Goal: Transaction & Acquisition: Purchase product/service

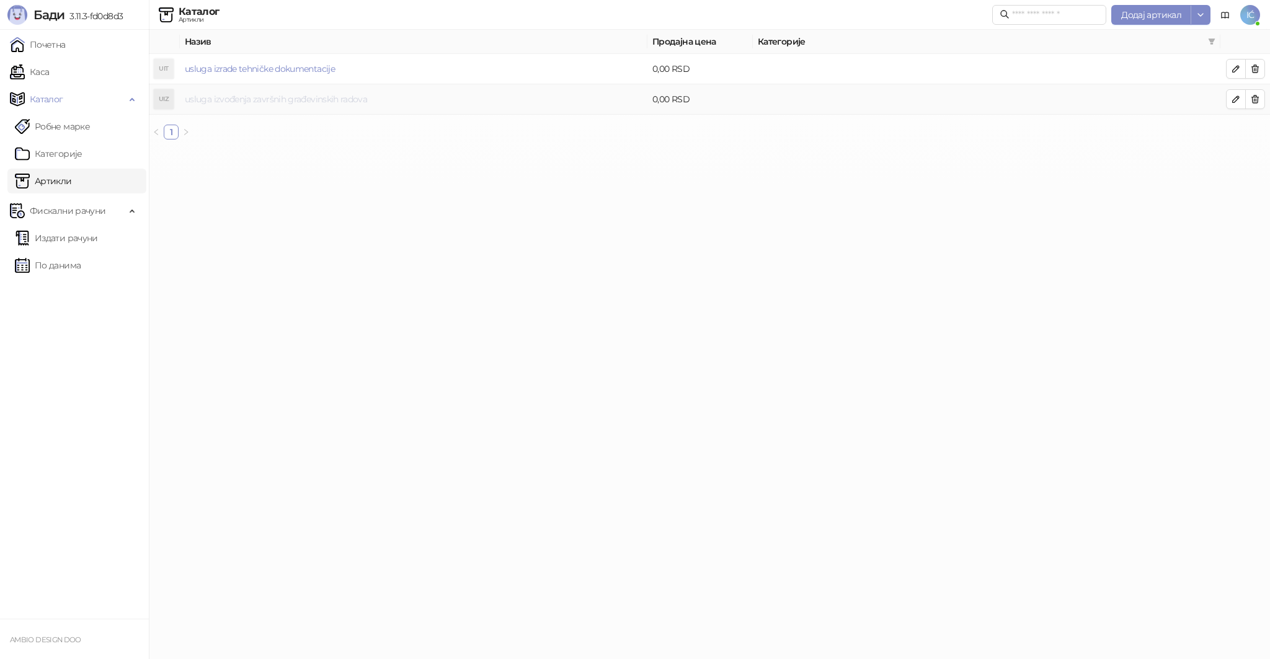
click at [287, 99] on link "usluga izvođenja završnih građevinskih radova" at bounding box center [276, 99] width 182 height 11
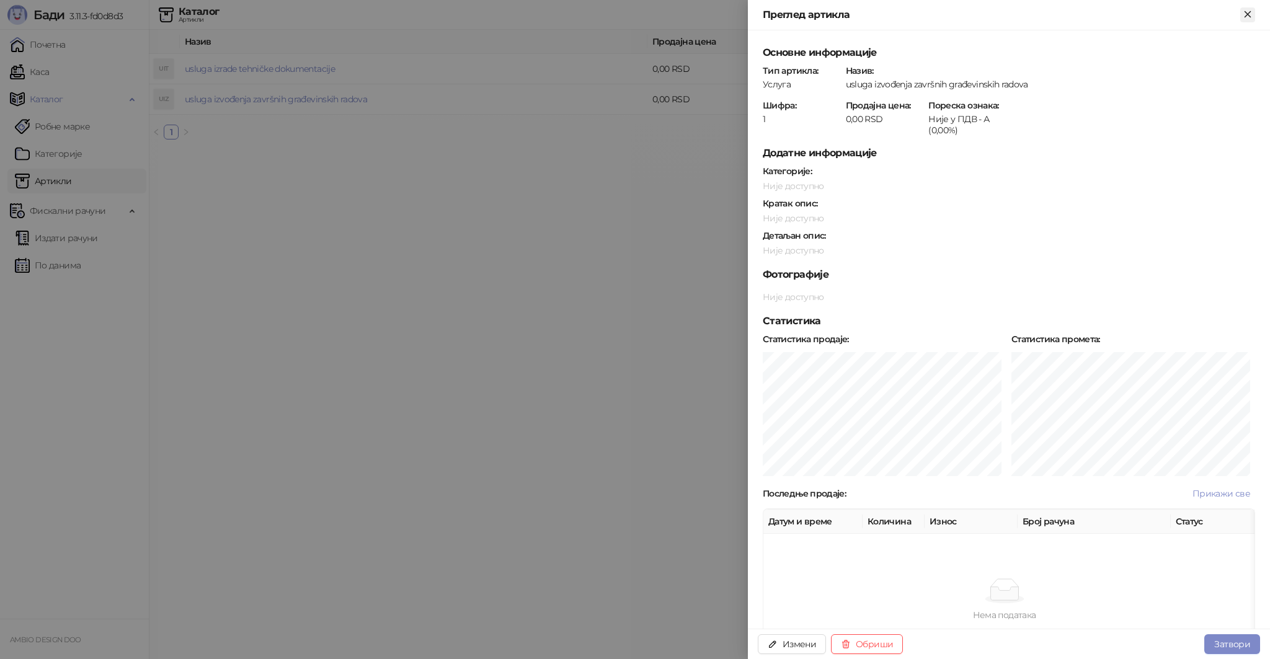
click at [1248, 15] on icon "Close" at bounding box center [1247, 14] width 11 height 11
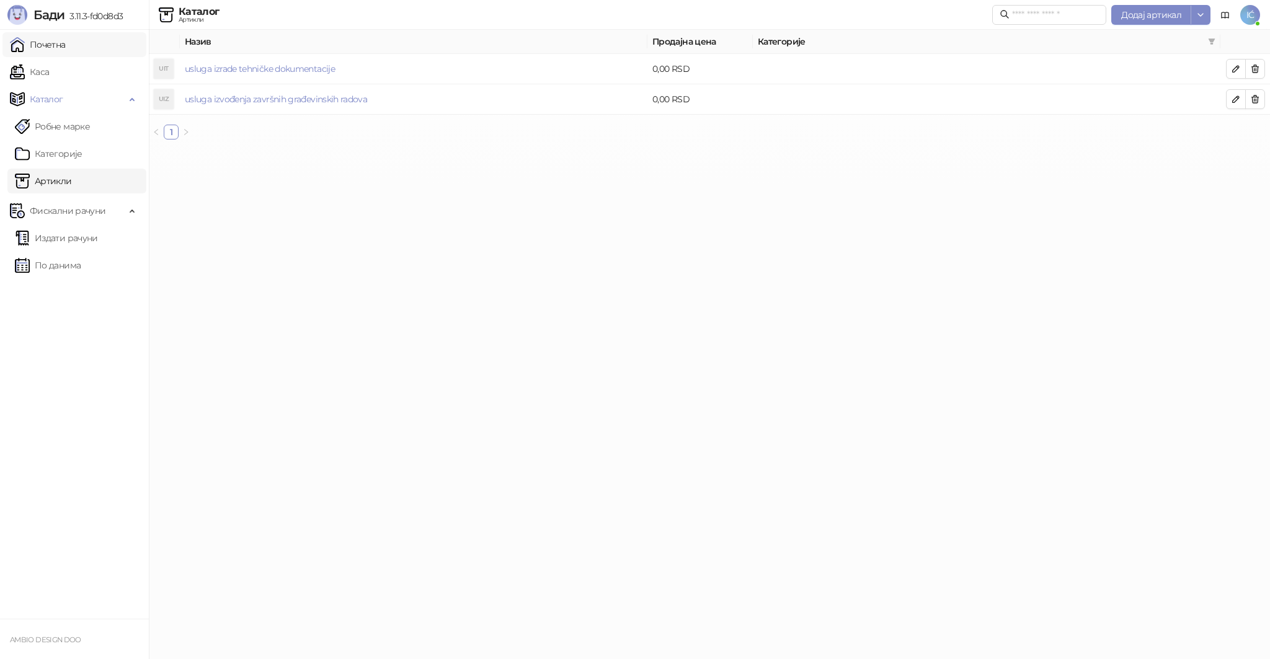
click at [48, 47] on link "Почетна" at bounding box center [38, 44] width 56 height 25
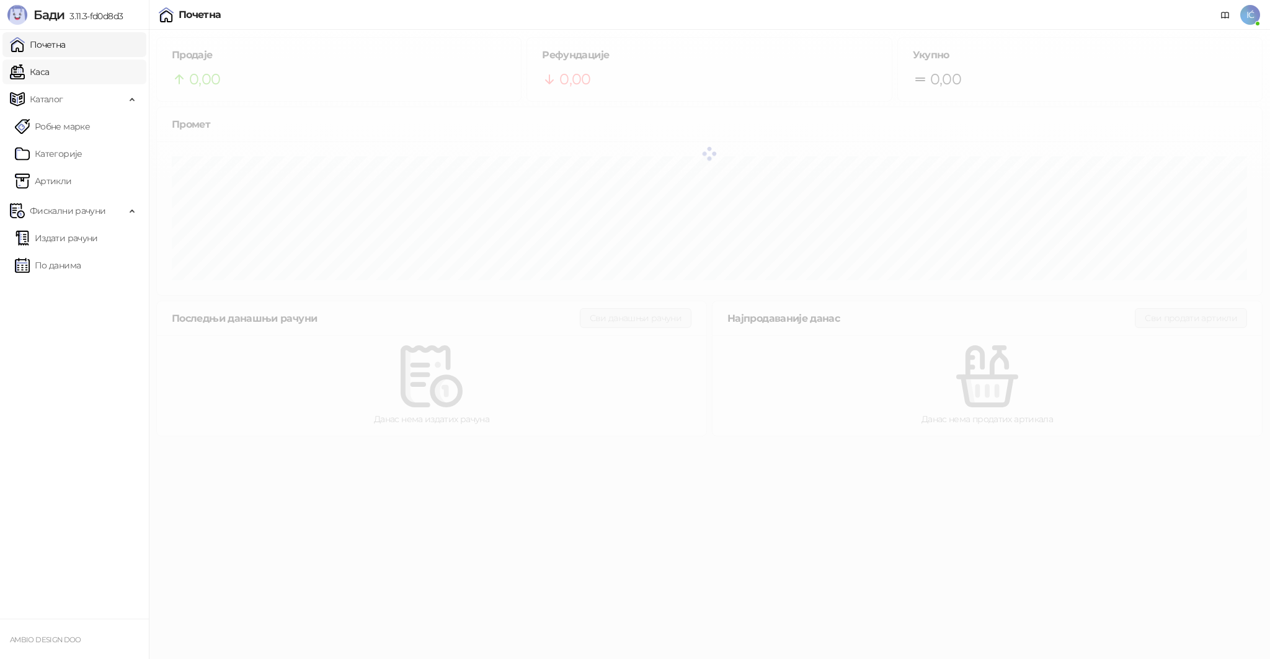
click at [48, 71] on link "Каса" at bounding box center [29, 72] width 39 height 25
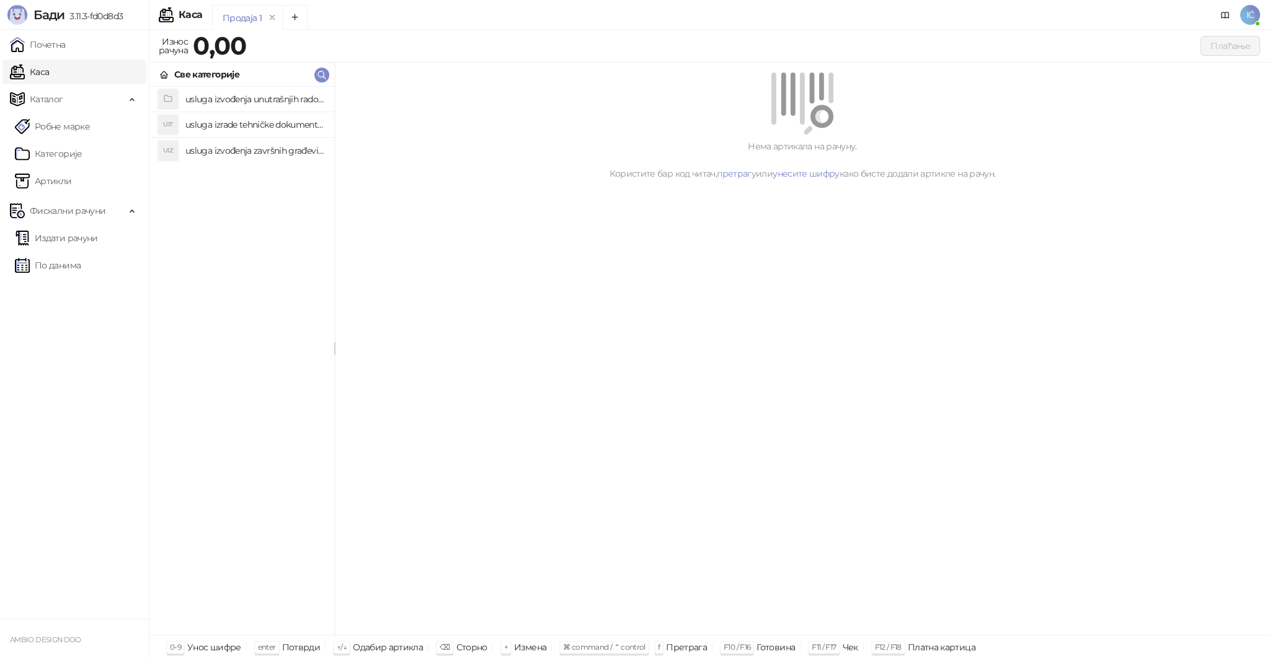
click at [164, 100] on icon "grid" at bounding box center [168, 99] width 10 height 10
click at [229, 76] on div "usluga izvođenja unutrašnjih radova" at bounding box center [250, 75] width 153 height 14
click at [253, 102] on h4 "usluga izvođenja unutrašnjih radova (0)" at bounding box center [254, 99] width 139 height 20
click at [58, 159] on link "Категорије" at bounding box center [49, 153] width 68 height 25
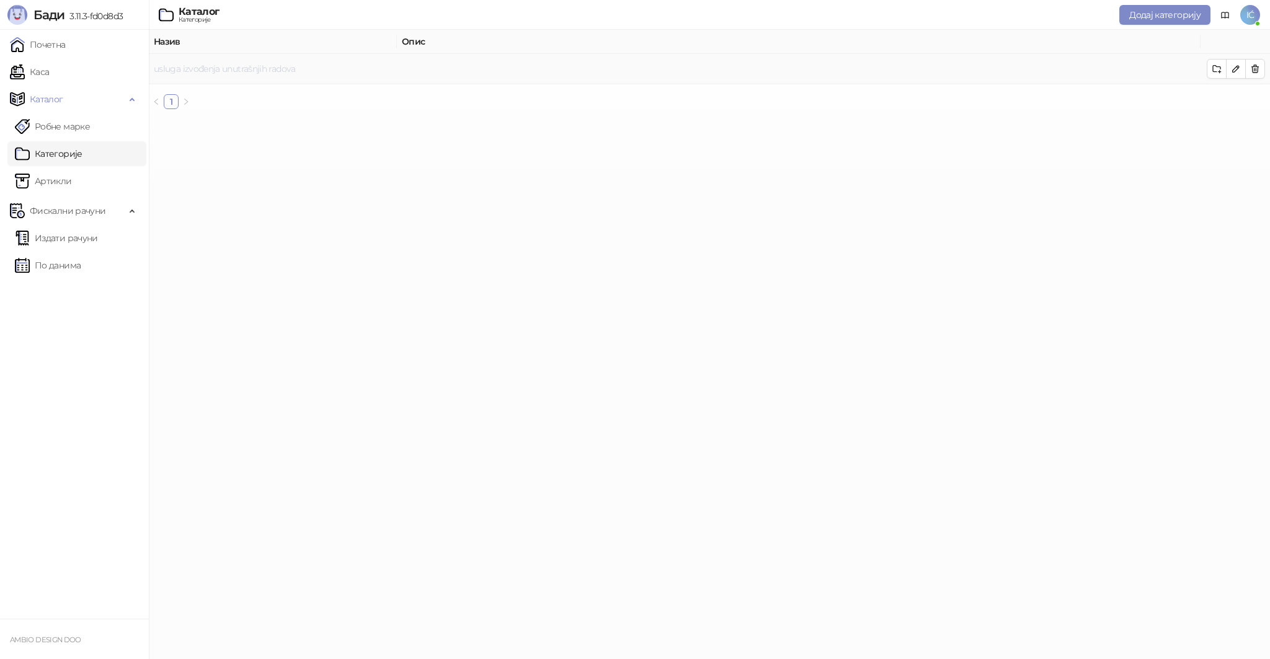
click at [201, 72] on link "usluga izvođenja unutrašnjih radova" at bounding box center [225, 68] width 142 height 11
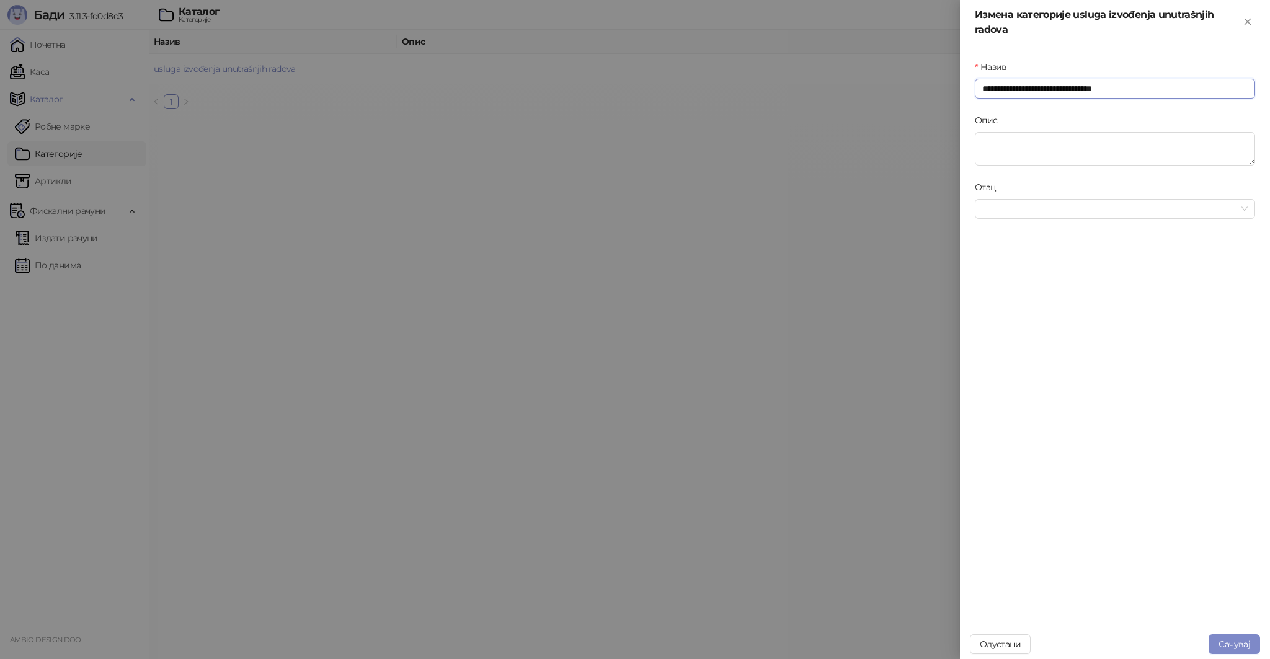
drag, startPoint x: 1147, startPoint y: 84, endPoint x: 881, endPoint y: 83, distance: 266.1
click at [881, 83] on div "**********" at bounding box center [635, 329] width 1270 height 659
type input "******"
click at [1240, 638] on button "Сачувај" at bounding box center [1234, 644] width 51 height 20
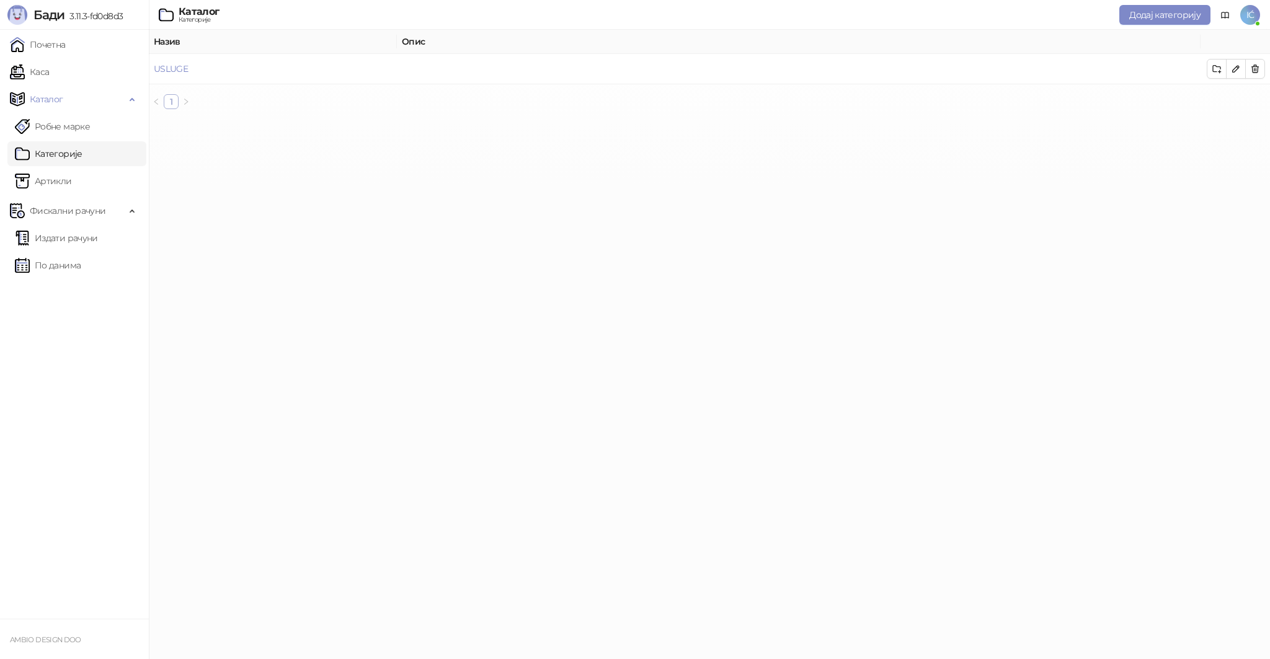
click at [174, 98] on link "1" at bounding box center [171, 102] width 14 height 14
click at [63, 182] on link "Артикли" at bounding box center [43, 181] width 57 height 25
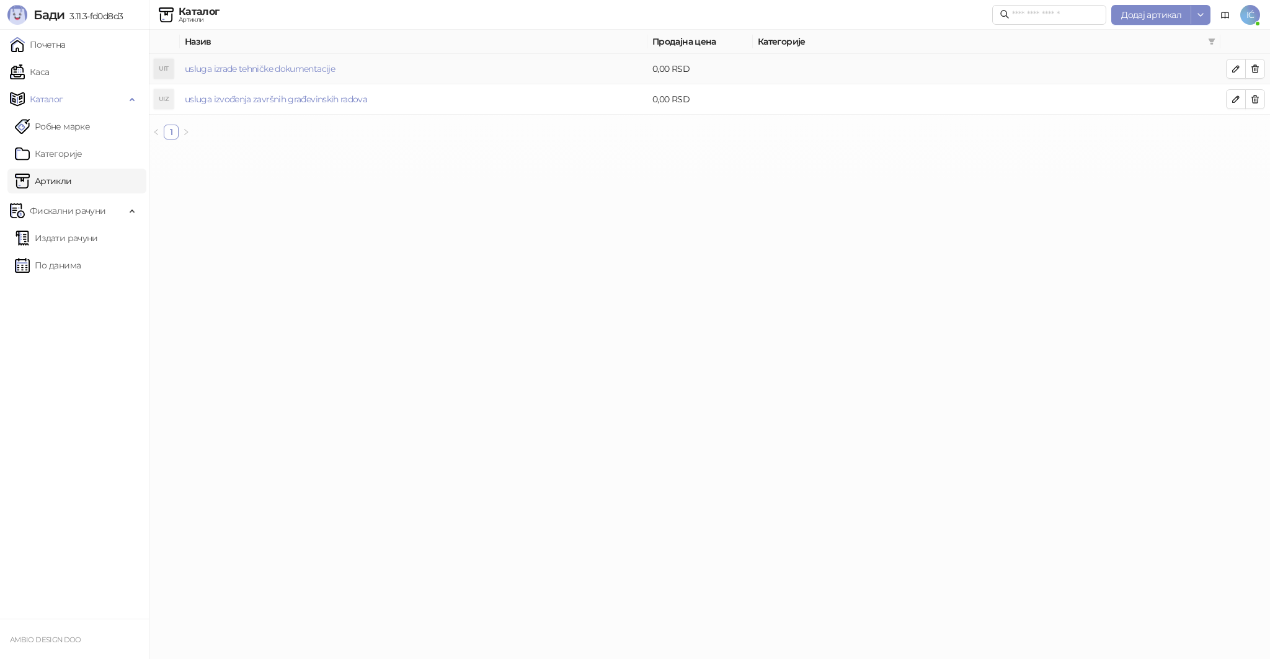
click at [389, 83] on td "usluga izrade tehničke dokumentacije" at bounding box center [414, 69] width 468 height 30
click at [375, 68] on td "usluga izrade tehničke dokumentacije" at bounding box center [414, 69] width 468 height 30
click at [303, 67] on link "usluga izrade tehničke dokumentacije" at bounding box center [260, 68] width 150 height 11
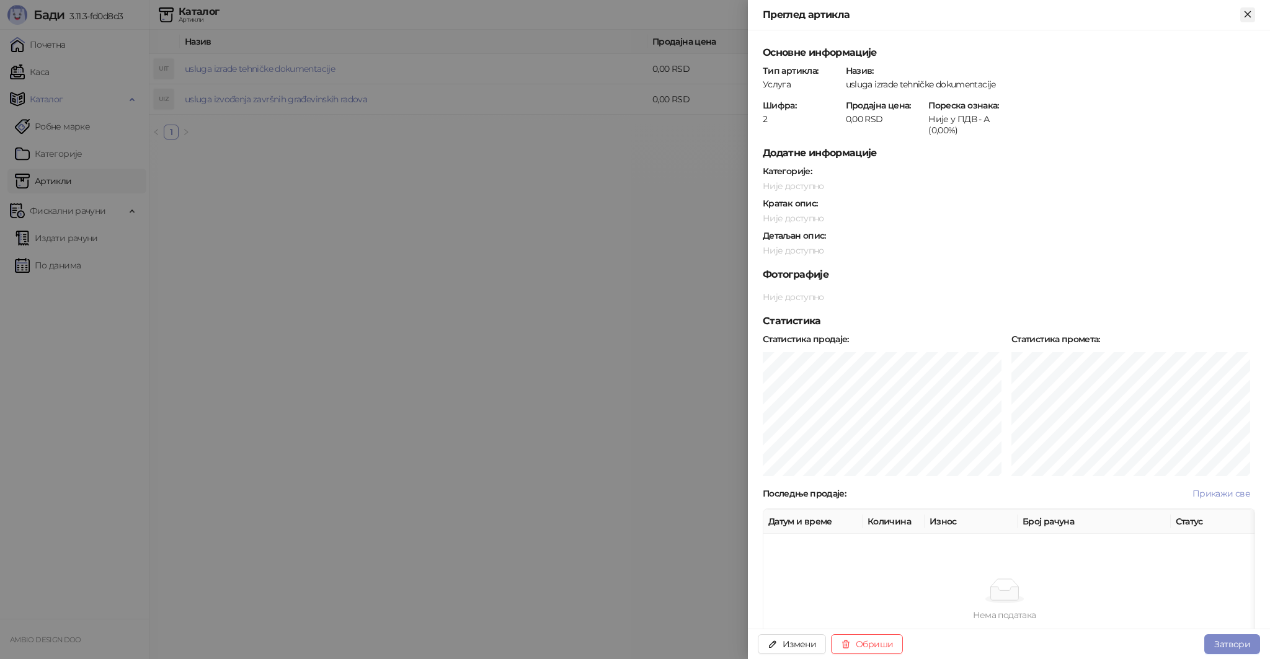
click at [1248, 11] on icon "Close" at bounding box center [1247, 14] width 11 height 11
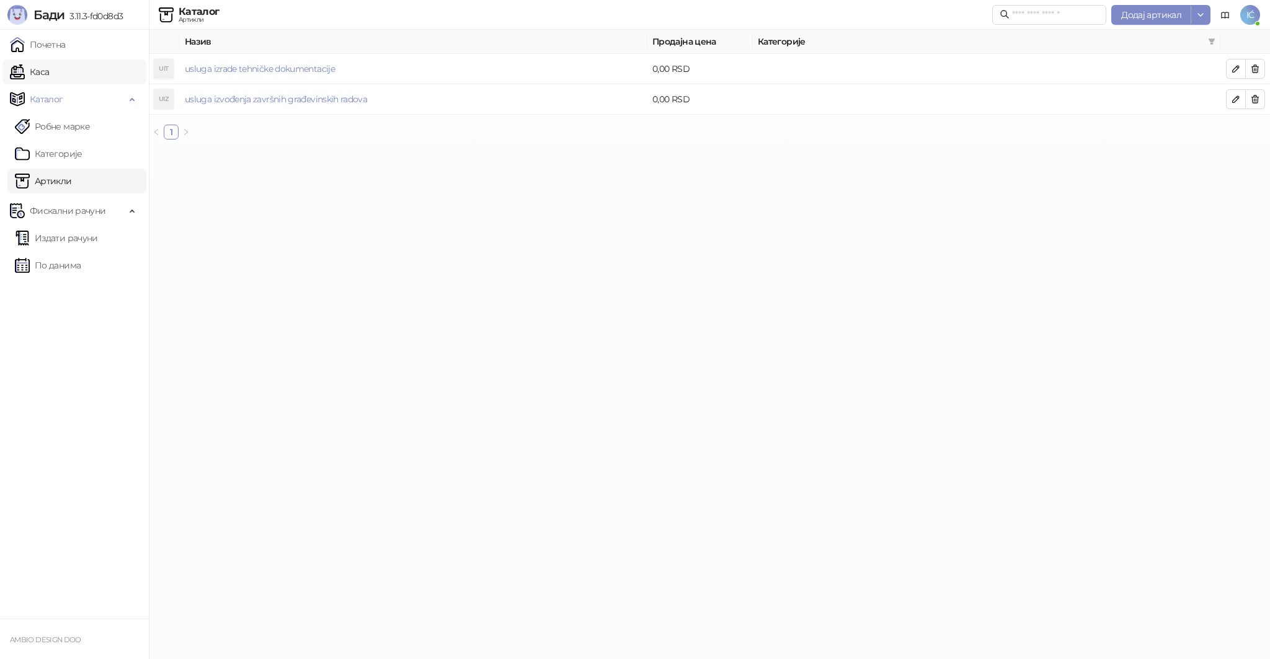
click at [49, 69] on link "Каса" at bounding box center [29, 72] width 39 height 25
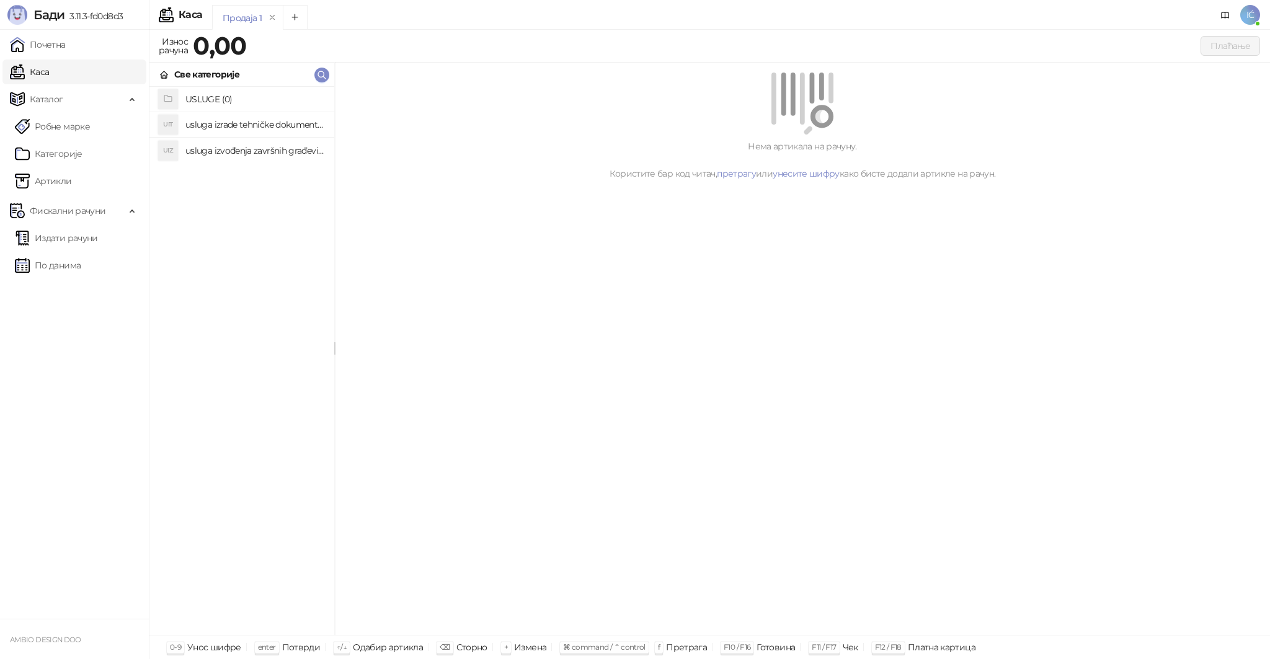
click at [223, 145] on h4 "usluga izvođenja završnih građevinskih radova" at bounding box center [254, 151] width 139 height 20
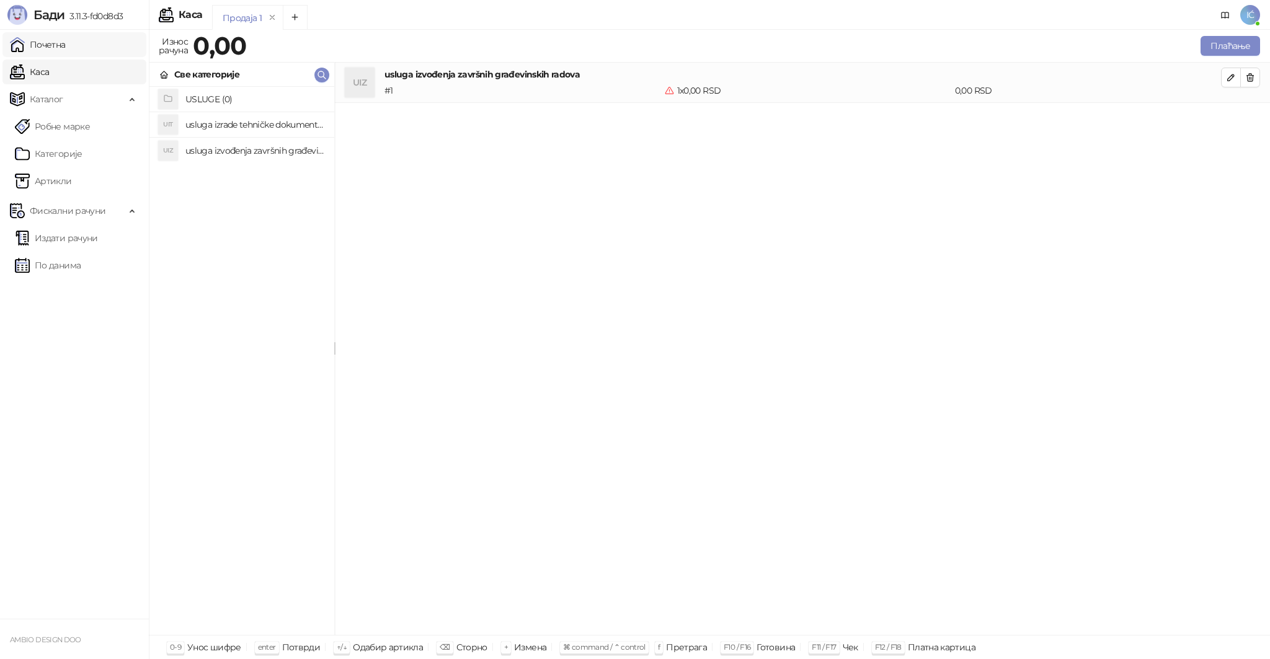
click at [35, 48] on link "Почетна" at bounding box center [38, 44] width 56 height 25
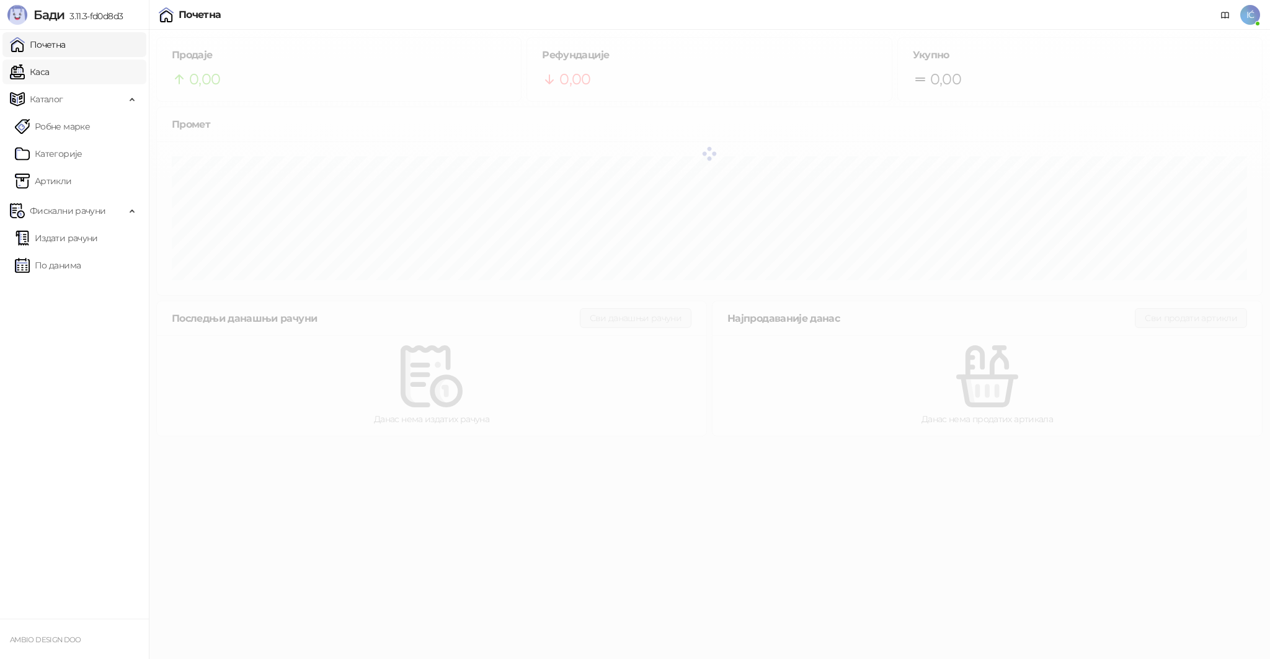
click at [36, 69] on link "Каса" at bounding box center [29, 72] width 39 height 25
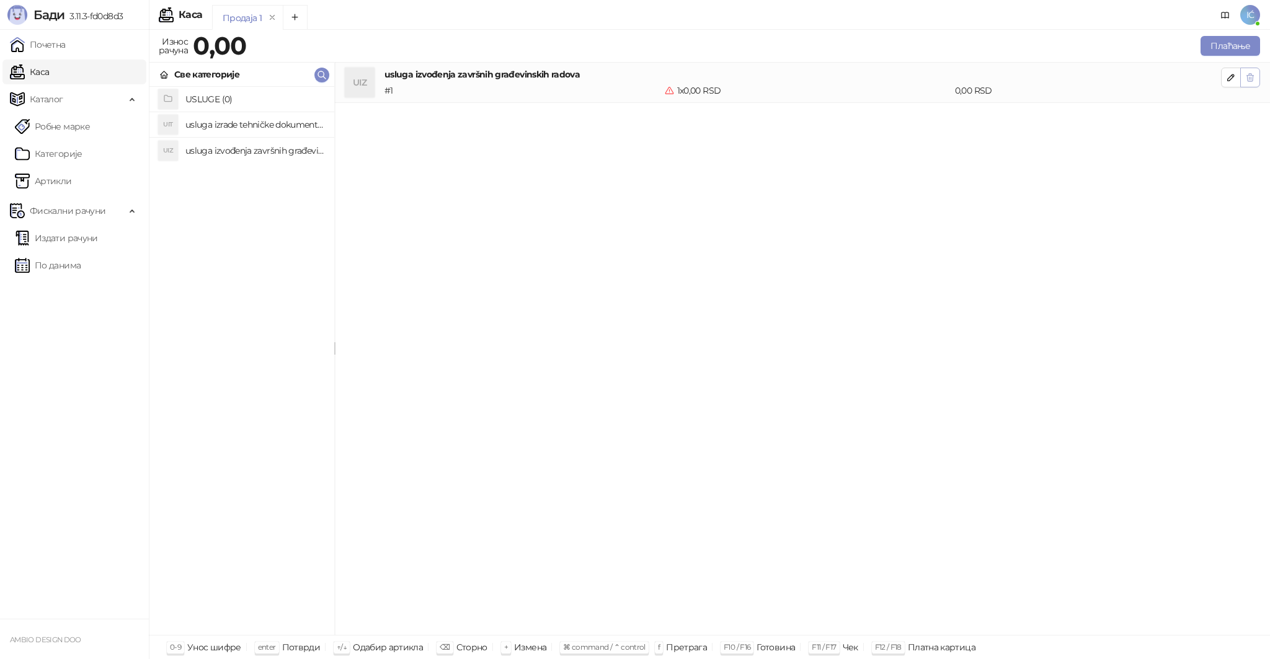
click at [1247, 78] on icon "button" at bounding box center [1250, 77] width 7 height 7
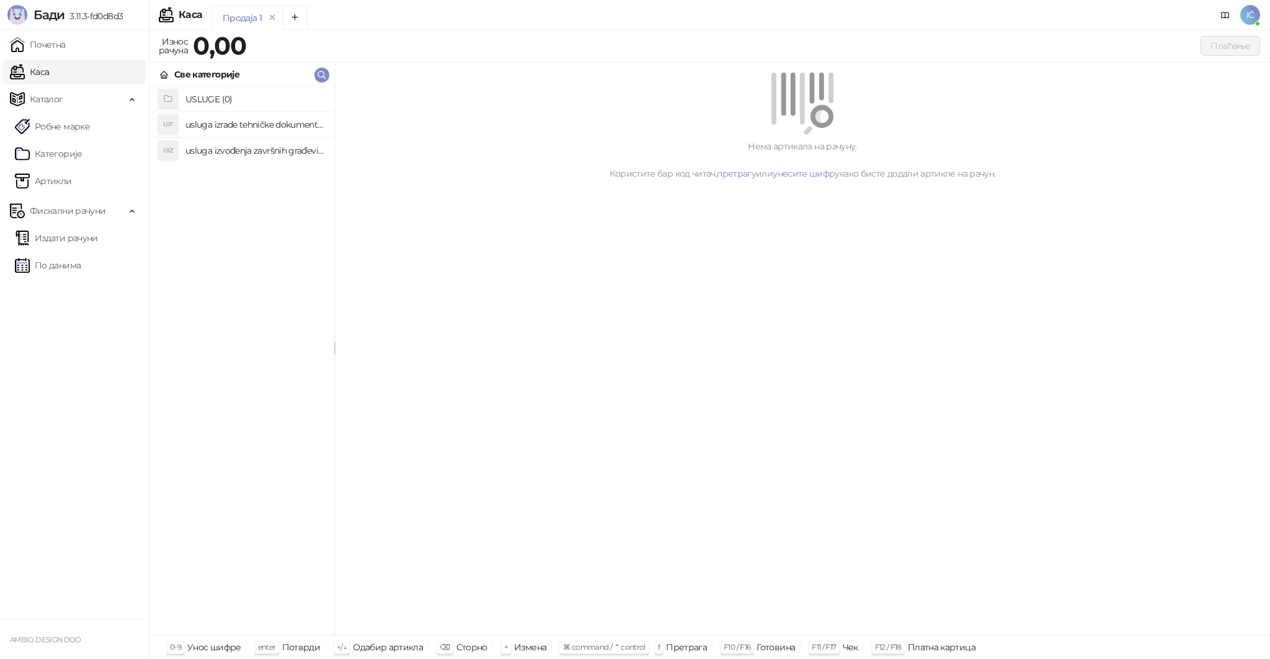
click at [208, 149] on h4 "usluga izvođenja završnih građevinskih radova" at bounding box center [254, 151] width 139 height 20
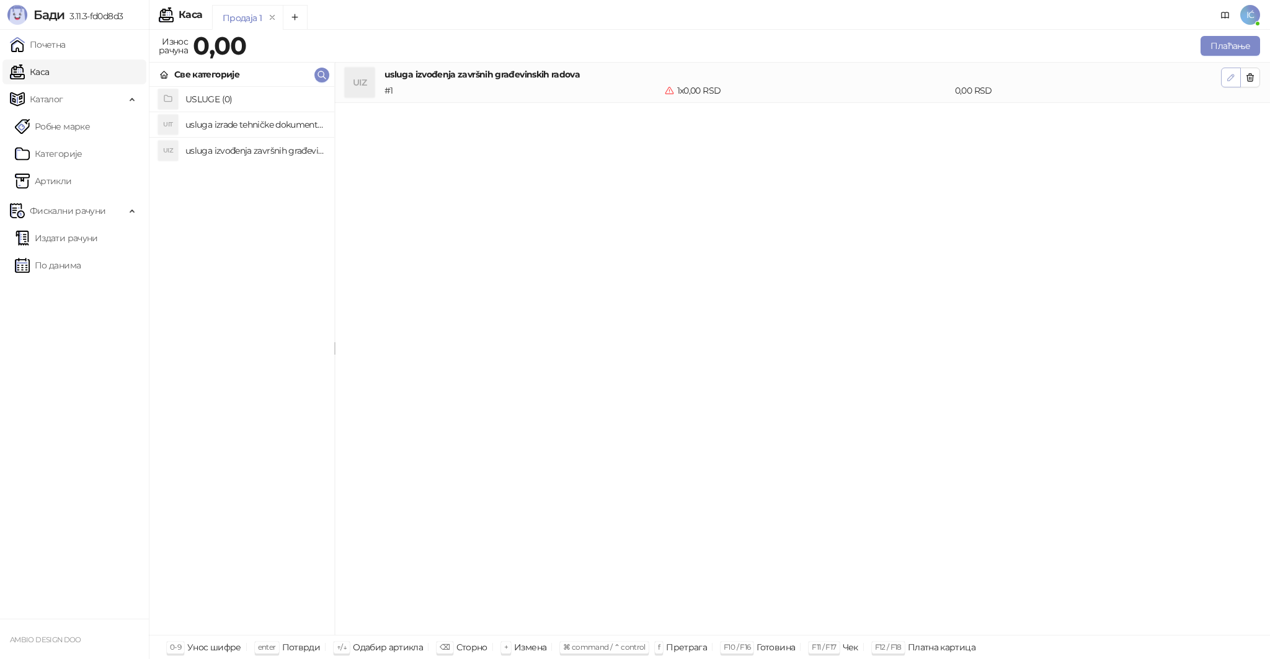
click at [1231, 78] on icon "button" at bounding box center [1231, 78] width 10 height 10
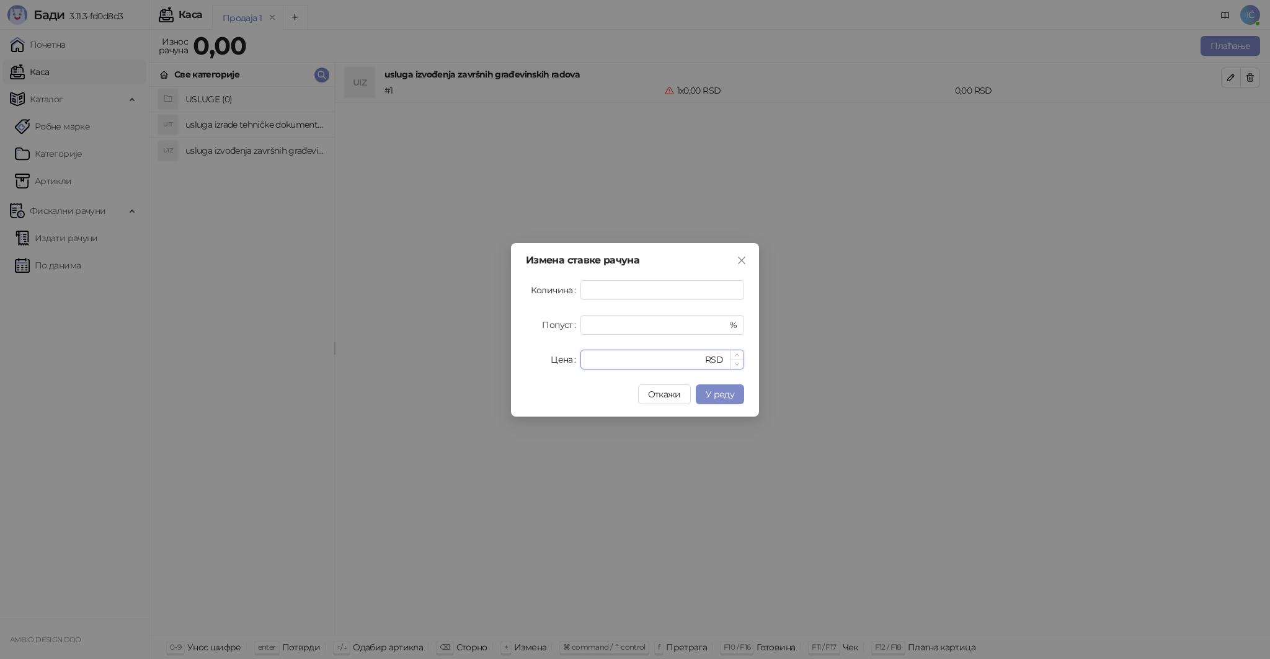
click at [617, 363] on input "*" at bounding box center [645, 359] width 115 height 19
type input "*"
click at [714, 398] on span "У реду" at bounding box center [720, 394] width 29 height 11
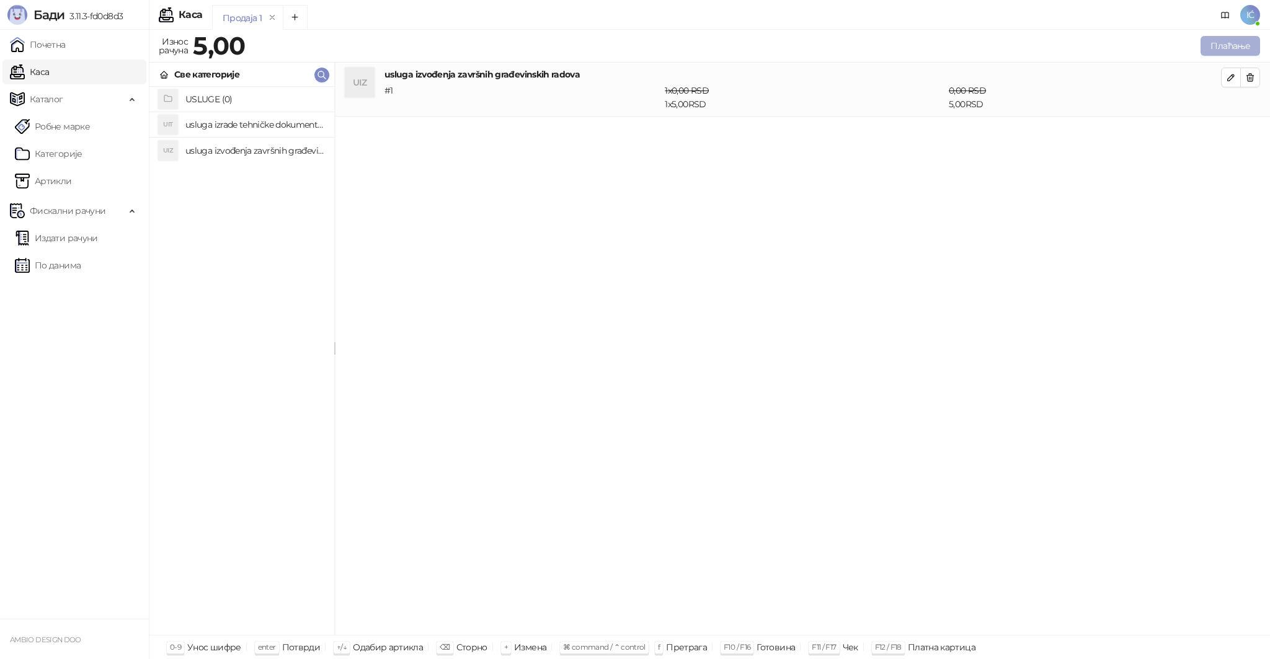
click at [1243, 45] on button "Плаћање" at bounding box center [1231, 46] width 60 height 20
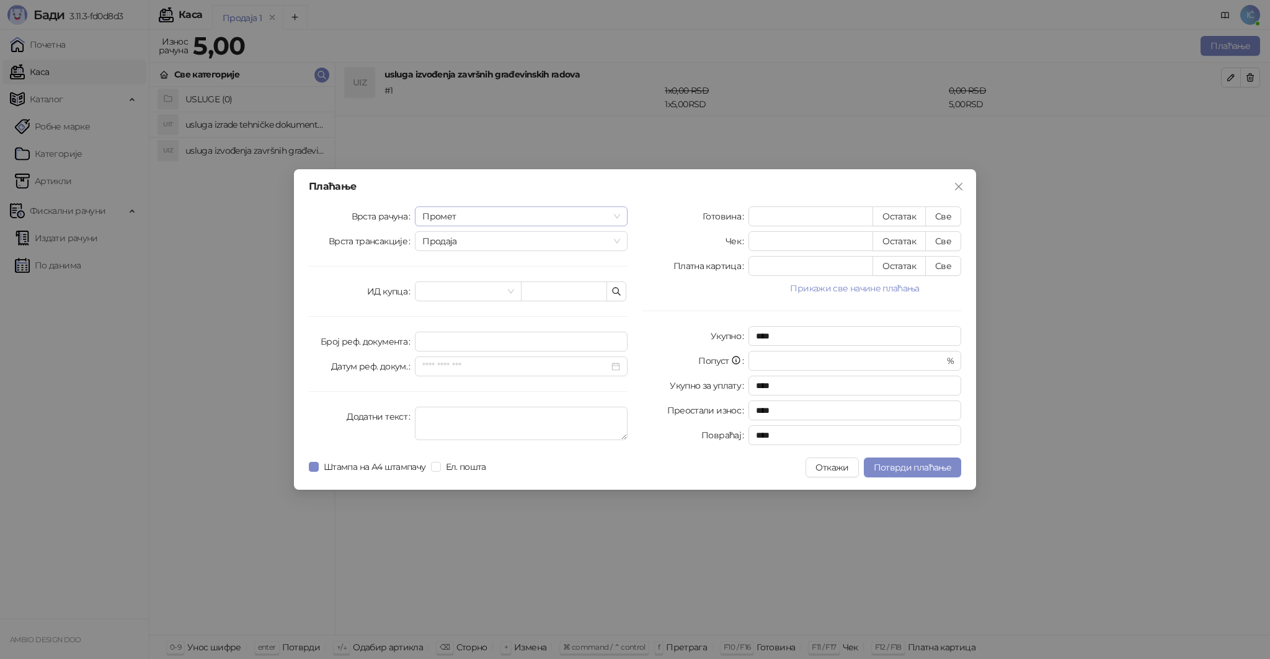
click at [595, 218] on span "Промет" at bounding box center [521, 216] width 198 height 19
click at [453, 284] on div "Обука" at bounding box center [521, 281] width 193 height 14
click at [456, 240] on span "Продаја" at bounding box center [521, 241] width 198 height 19
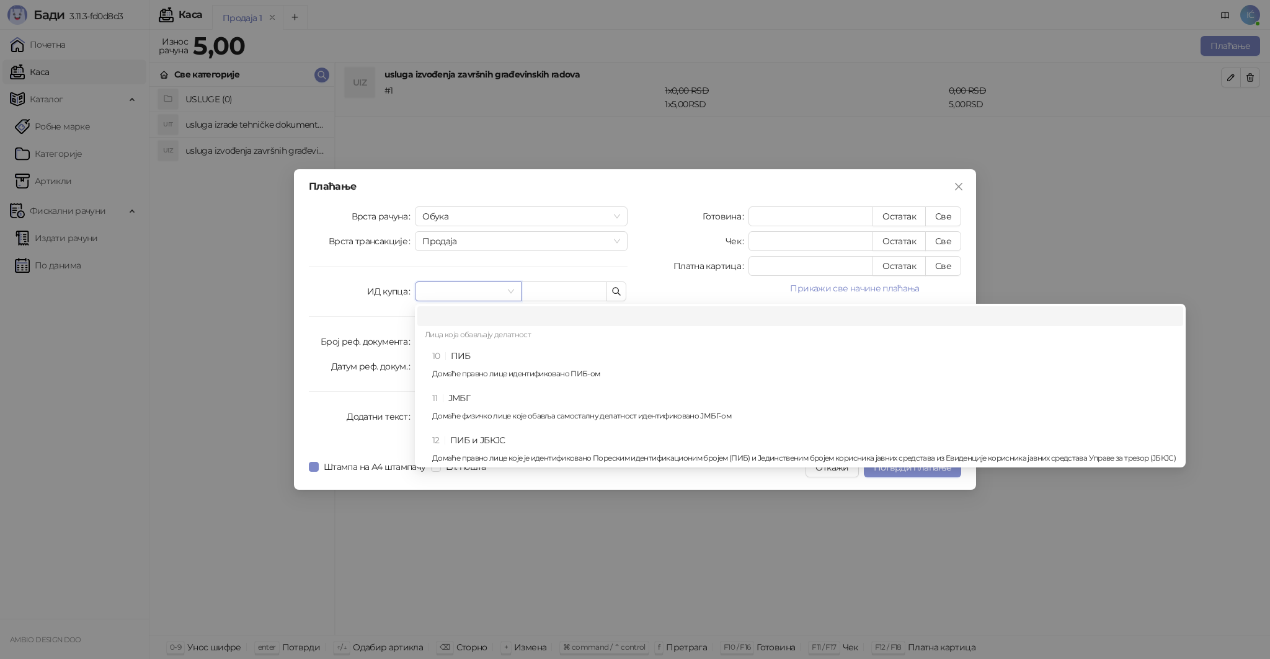
click at [470, 293] on input "search" at bounding box center [462, 291] width 80 height 19
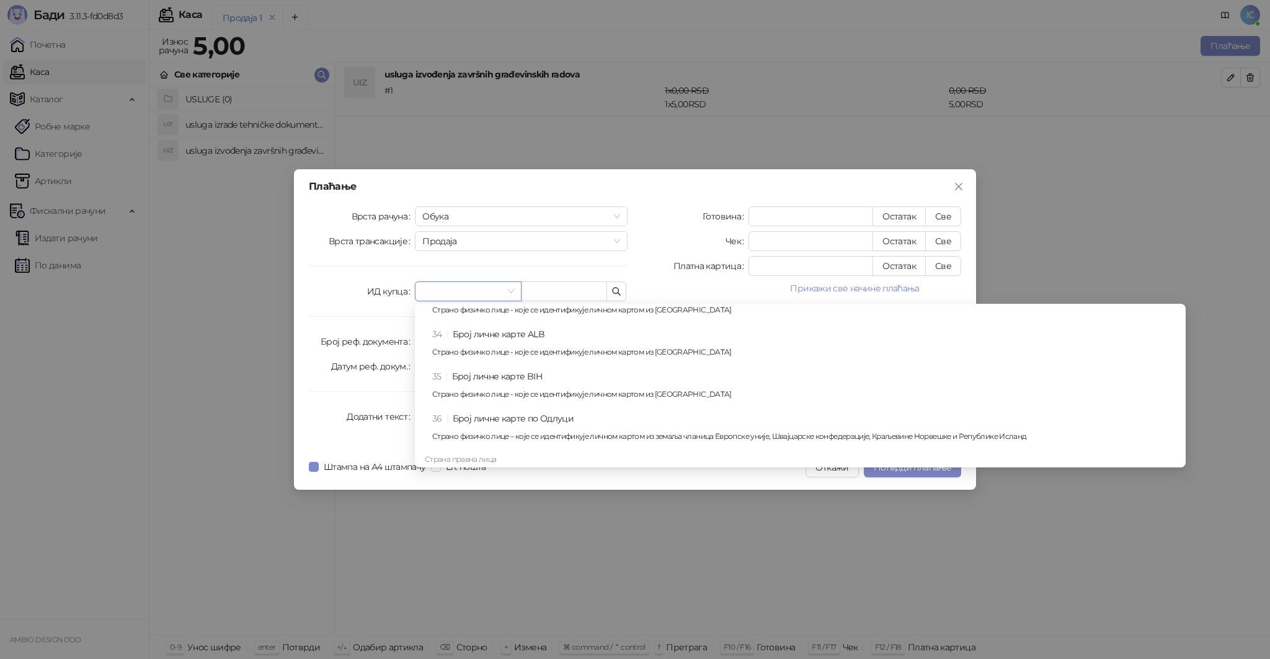
scroll to position [744, 0]
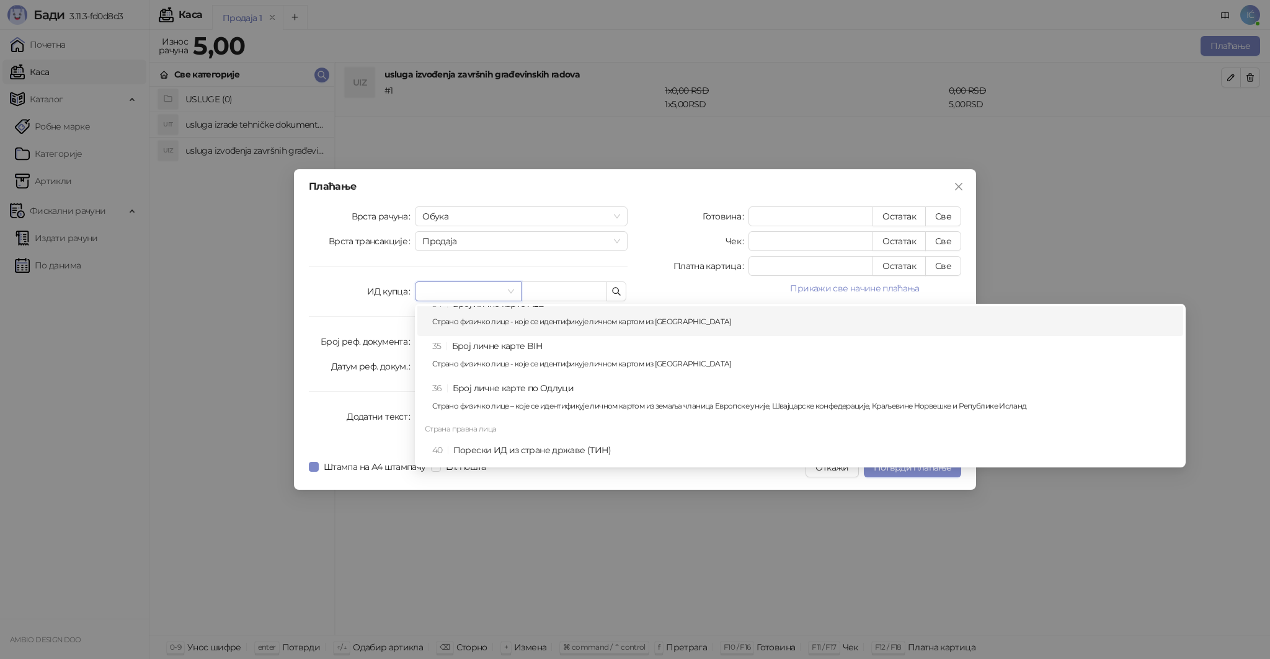
click at [510, 291] on span at bounding box center [467, 291] width 91 height 19
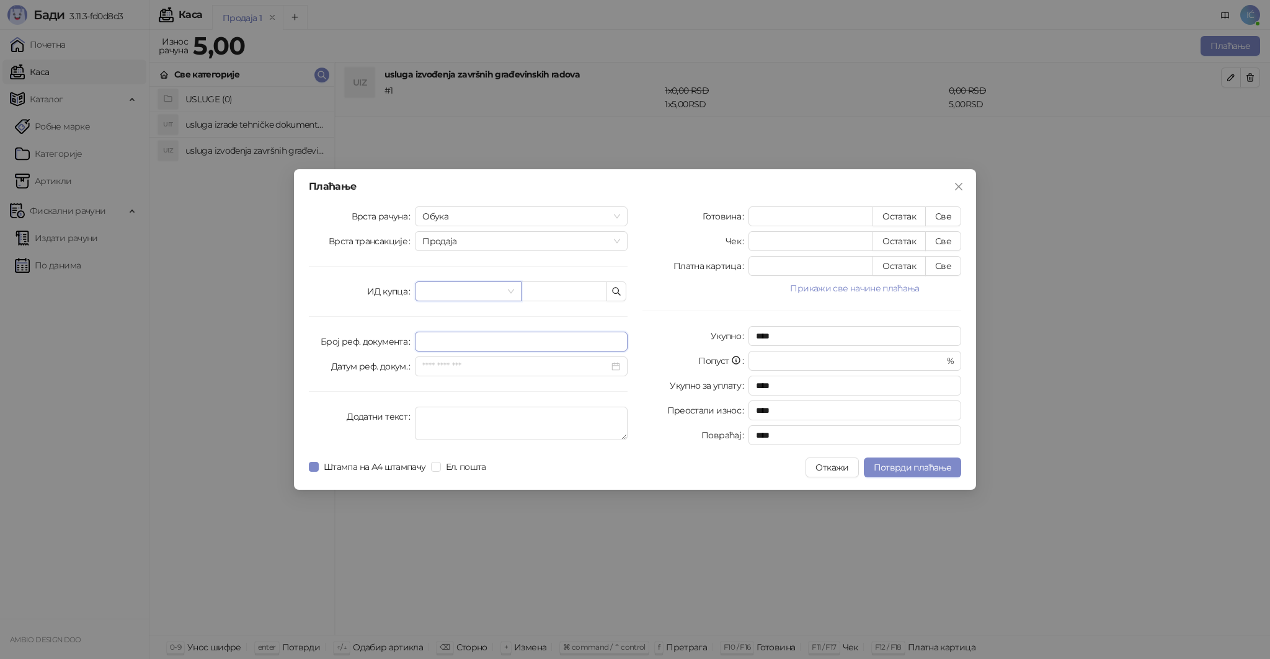
click at [471, 345] on input "Број реф. документа" at bounding box center [521, 342] width 213 height 20
click at [643, 346] on div "Готовина * Остатак Све Чек * Остатак Све Платна картица * Остатак Све Прикажи с…" at bounding box center [802, 329] width 334 height 244
click at [923, 463] on span "Потврди плаћање" at bounding box center [913, 467] width 78 height 11
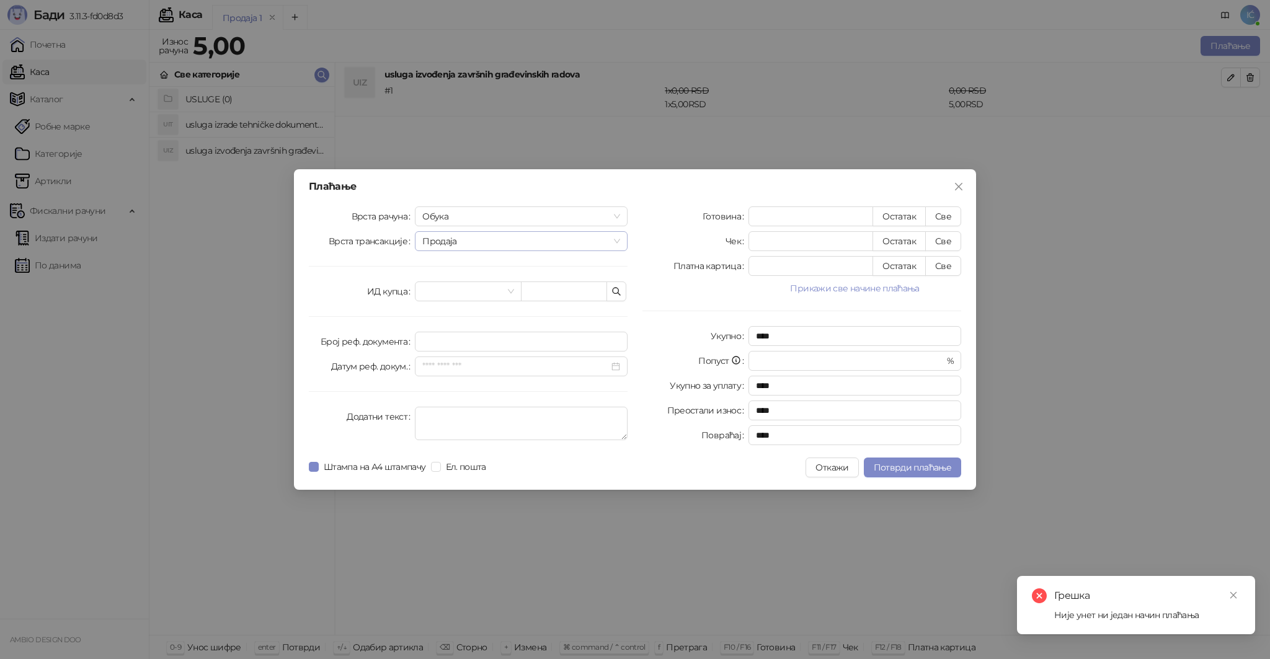
click at [487, 238] on span "Продаја" at bounding box center [521, 241] width 198 height 19
click at [479, 241] on span "Продаја" at bounding box center [521, 241] width 198 height 19
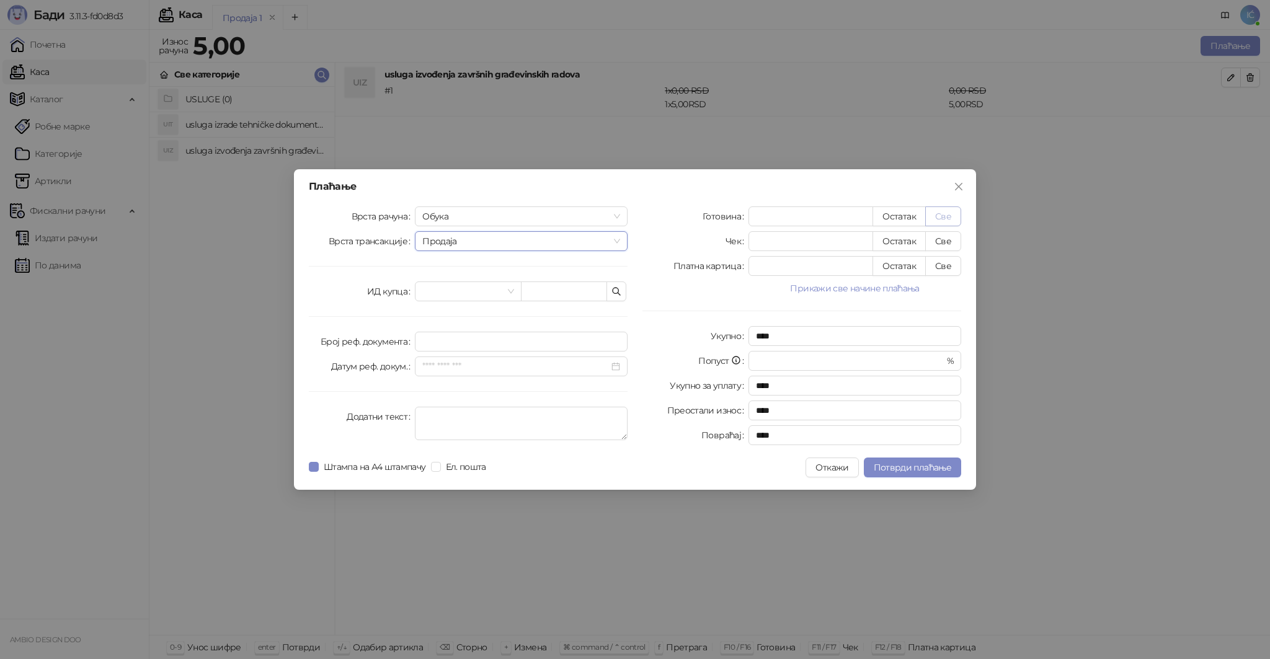
click at [941, 213] on button "Све" at bounding box center [943, 217] width 36 height 20
type input "*"
type input "****"
click at [514, 286] on span at bounding box center [467, 291] width 91 height 19
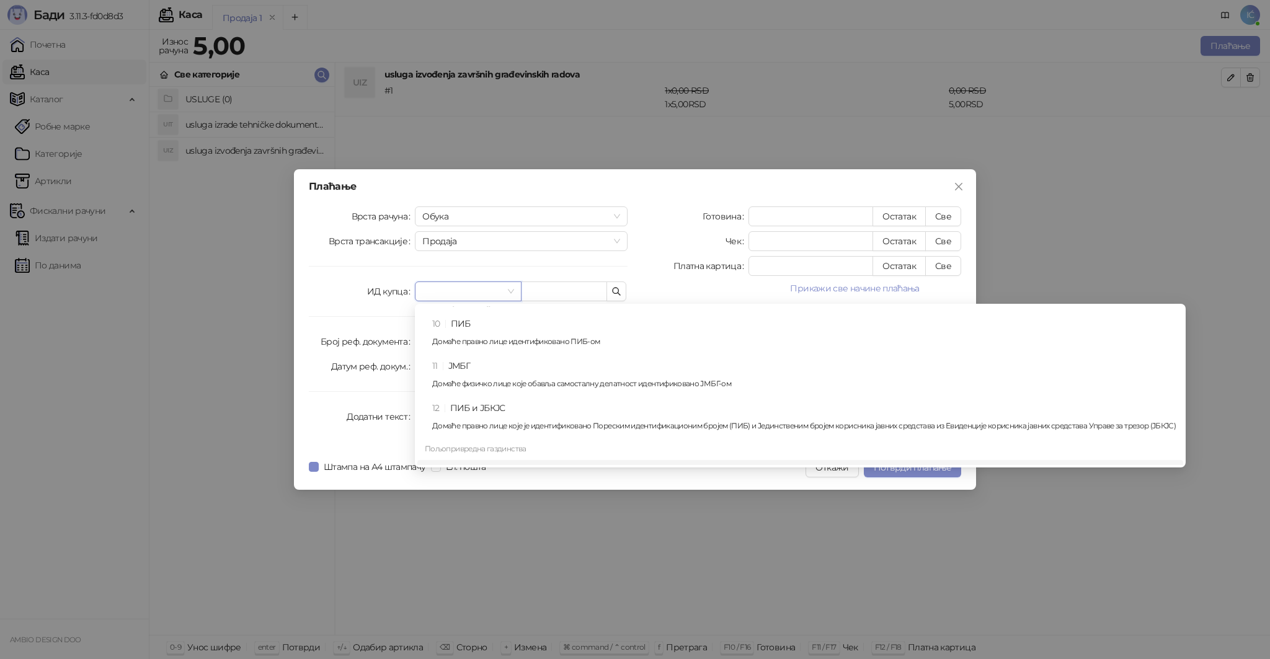
scroll to position [0, 0]
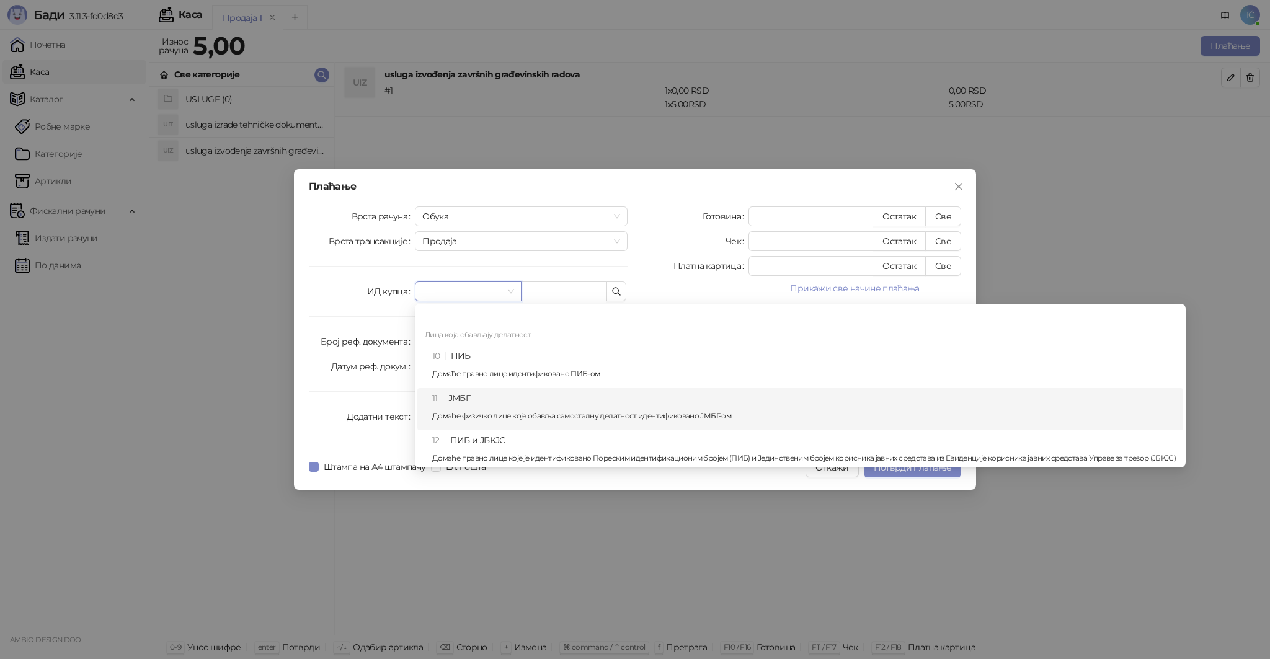
click at [492, 396] on div "11 ЈМБГ Домаће физичко лице које обавља самосталну делатност идентификовано ЈМБ…" at bounding box center [804, 409] width 744 height 36
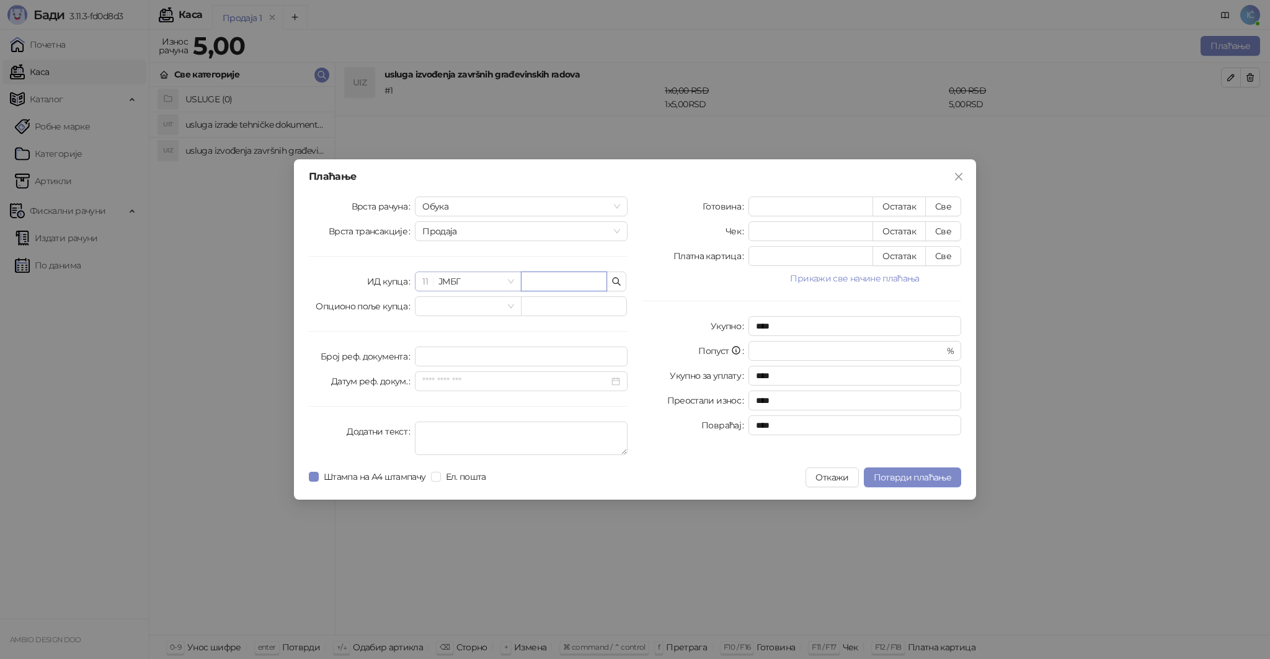
click at [499, 282] on span "11 ЈМБГ" at bounding box center [467, 281] width 91 height 19
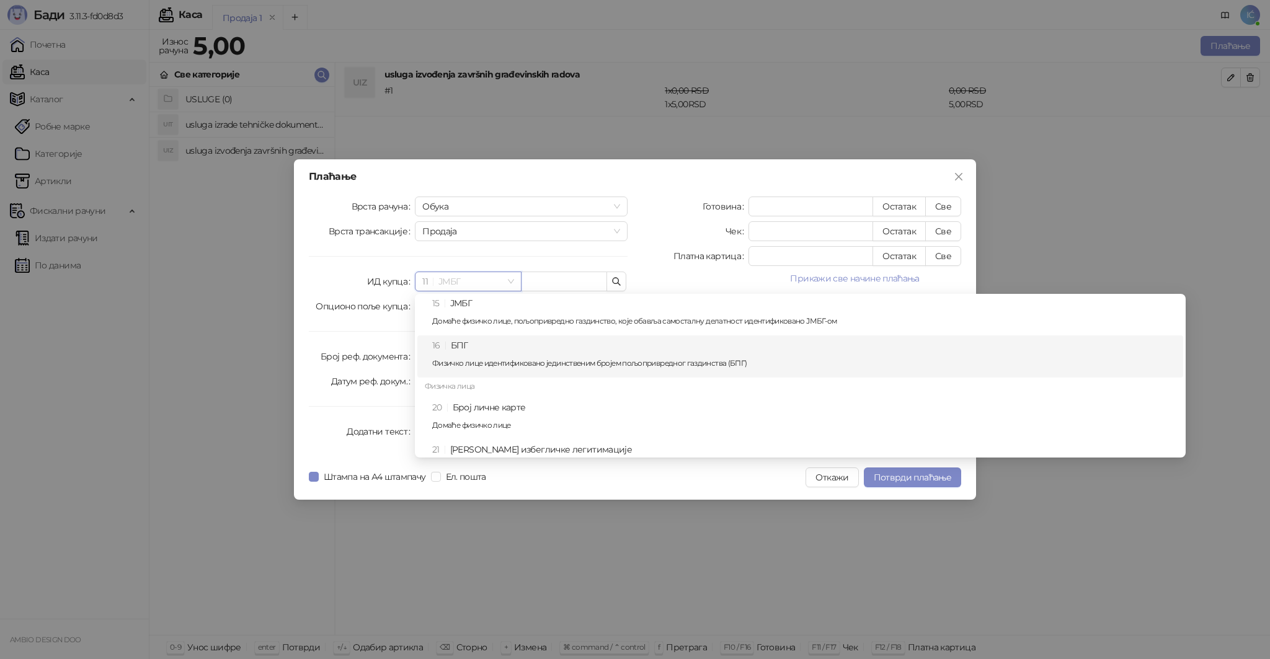
scroll to position [248, 0]
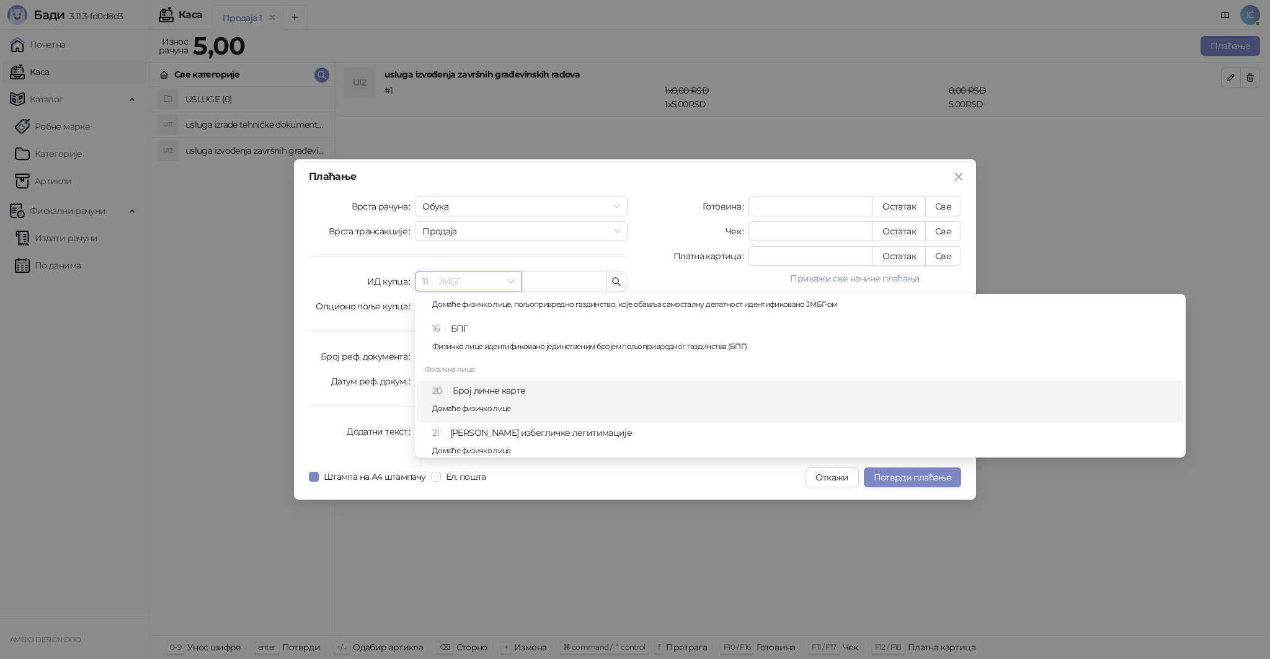
click at [493, 398] on div "20 Број личне карте Домаће физичко лице" at bounding box center [804, 402] width 744 height 36
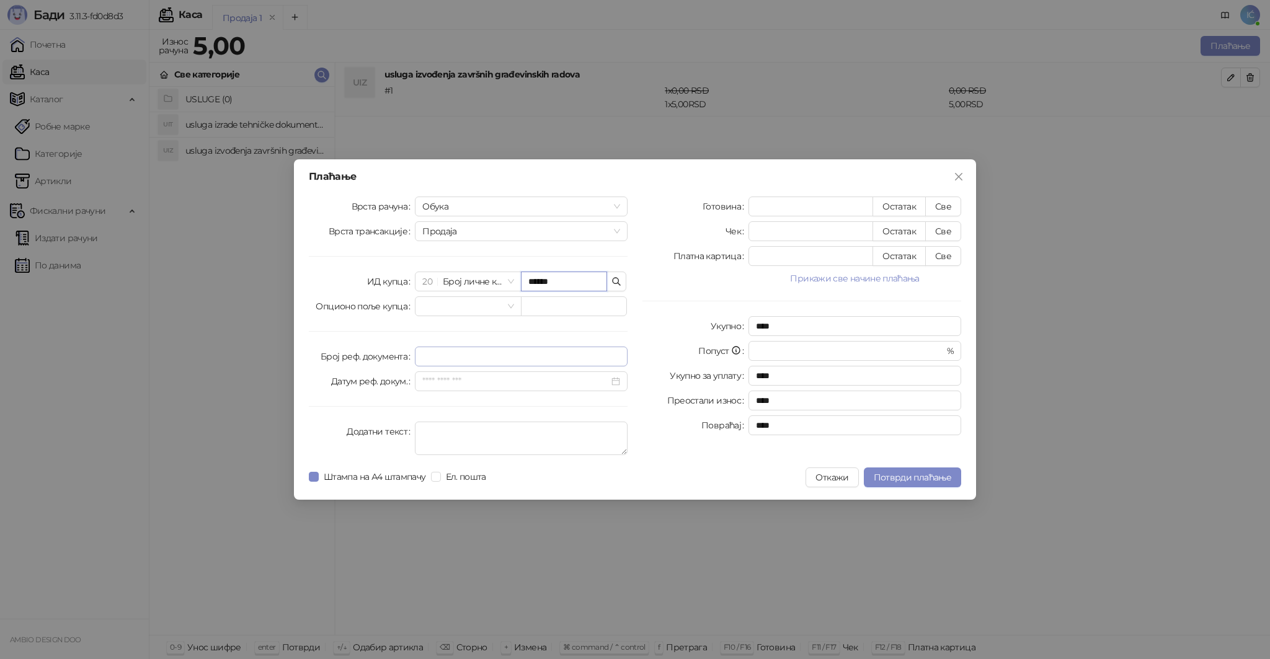
type input "******"
click at [429, 357] on input "Број реф. документа" at bounding box center [521, 357] width 213 height 20
click at [616, 381] on div at bounding box center [521, 382] width 198 height 14
type input "***"
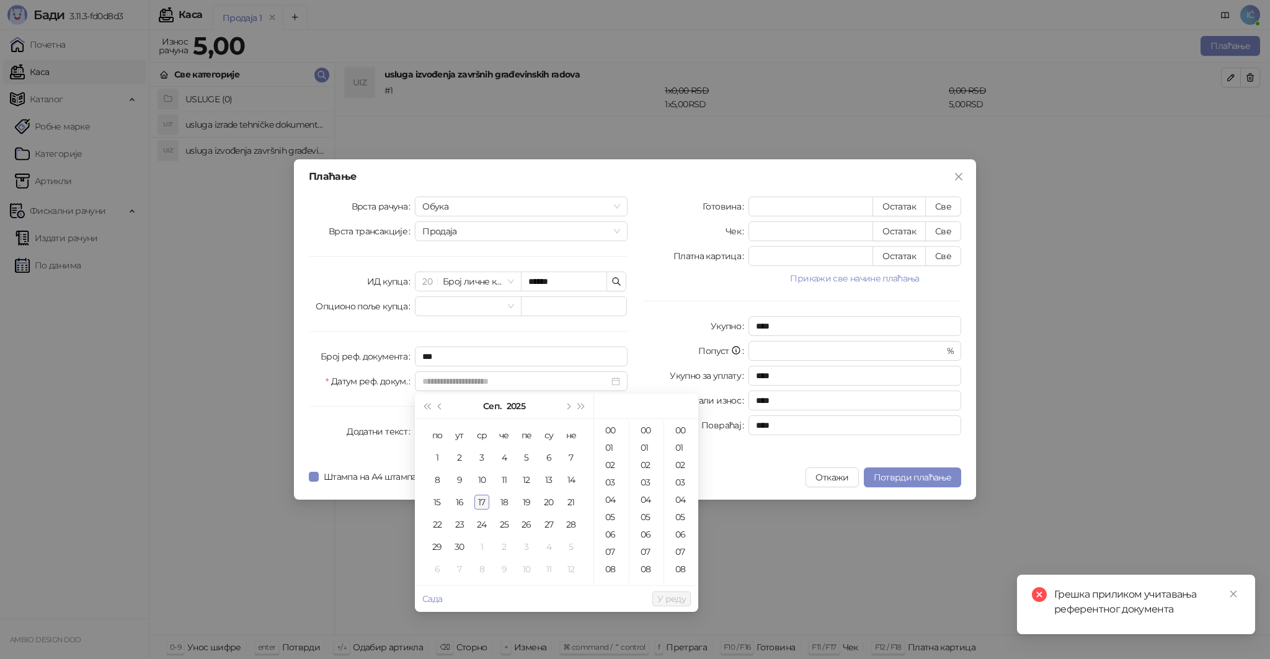
click at [483, 500] on div "17" at bounding box center [481, 502] width 15 height 15
type input "**********"
click at [648, 318] on div "Укупно" at bounding box center [696, 326] width 106 height 20
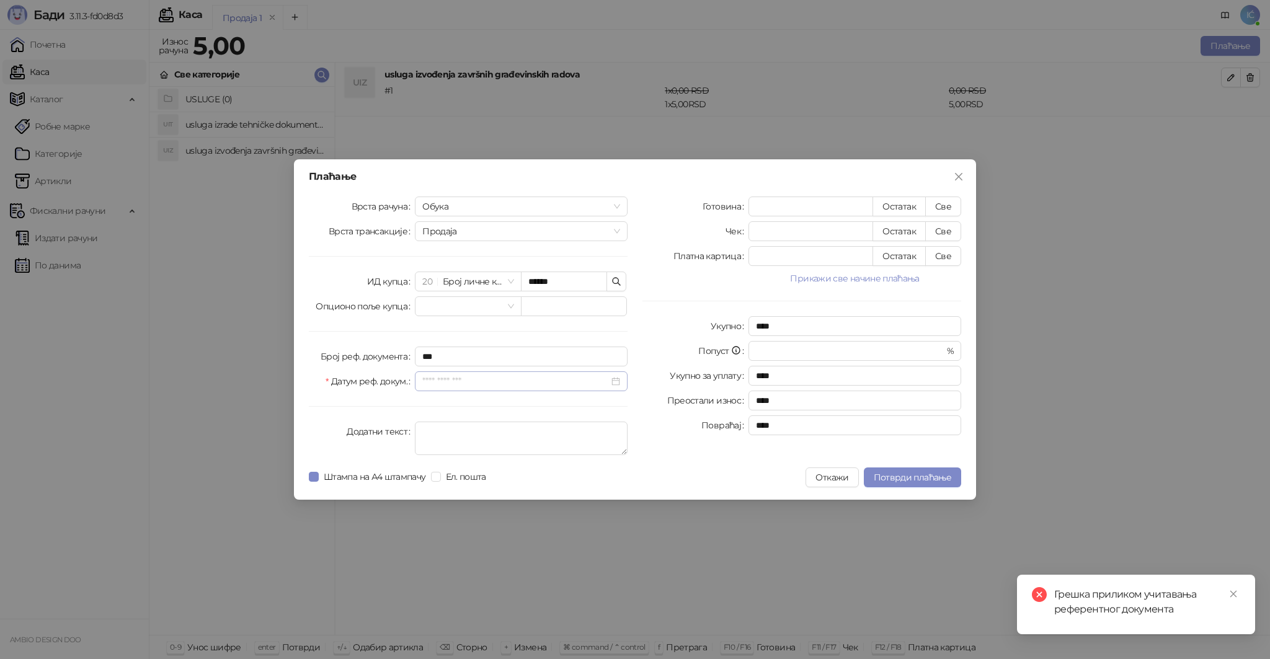
click at [538, 390] on div at bounding box center [521, 381] width 213 height 20
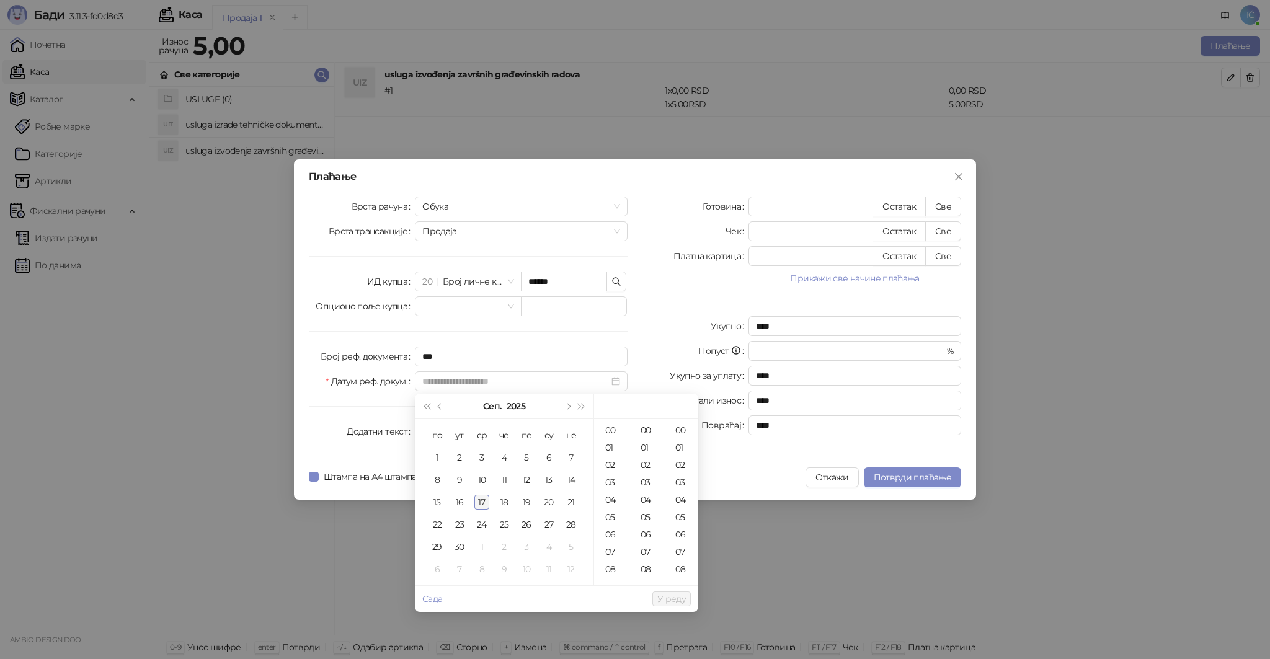
click at [481, 501] on div "17" at bounding box center [481, 502] width 15 height 15
type input "**********"
click at [671, 597] on span "У реду" at bounding box center [671, 599] width 29 height 11
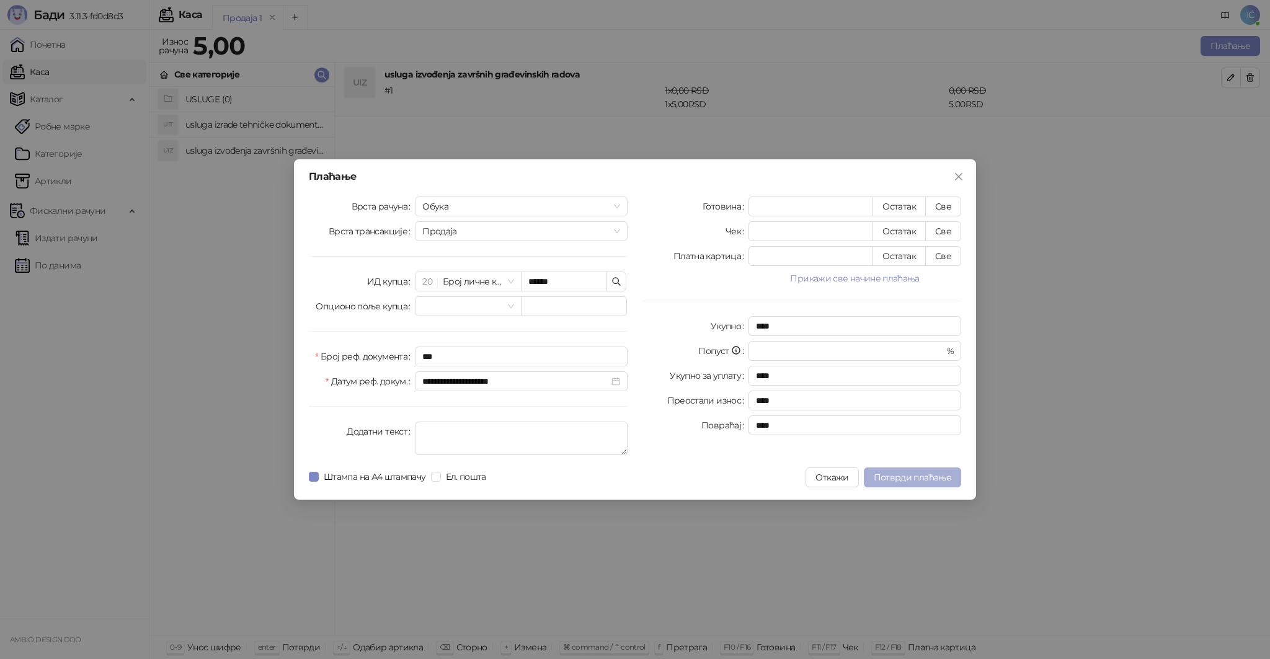
click at [912, 474] on span "Потврди плаћање" at bounding box center [913, 477] width 78 height 11
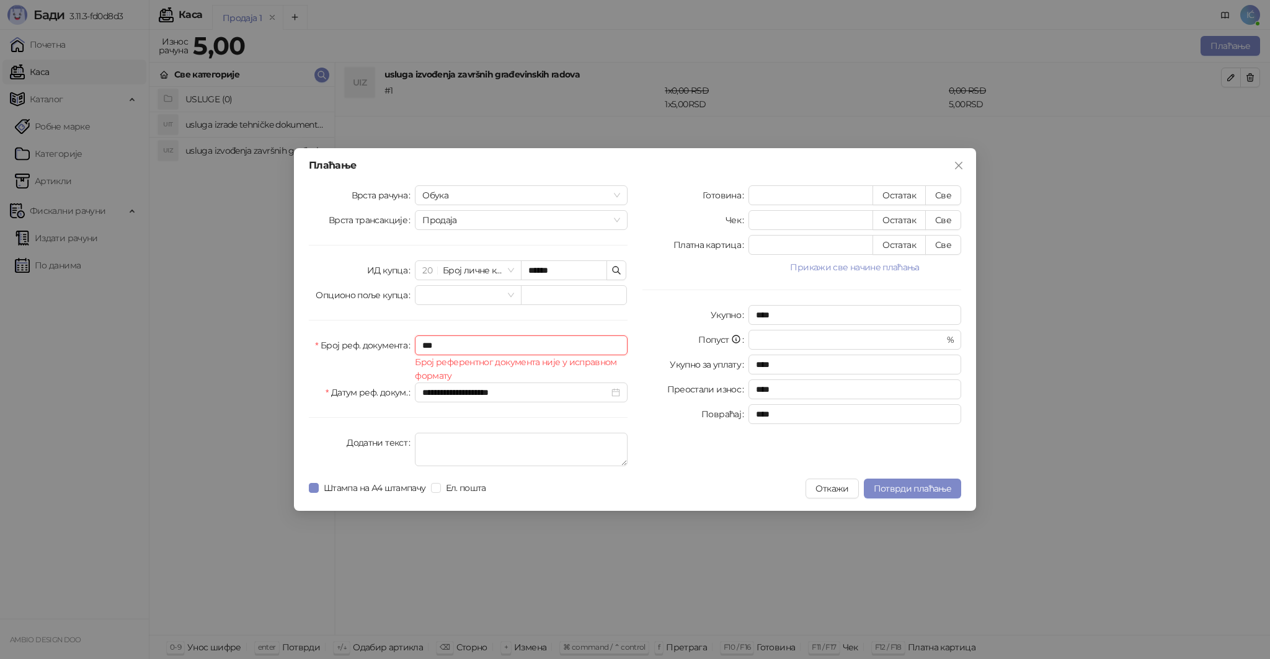
click at [470, 339] on input "***" at bounding box center [521, 346] width 213 height 20
drag, startPoint x: 443, startPoint y: 345, endPoint x: 401, endPoint y: 347, distance: 41.6
click at [401, 347] on div "Број реф. документа *** Број референтног документа није у исправном формату" at bounding box center [468, 359] width 319 height 47
type input "******"
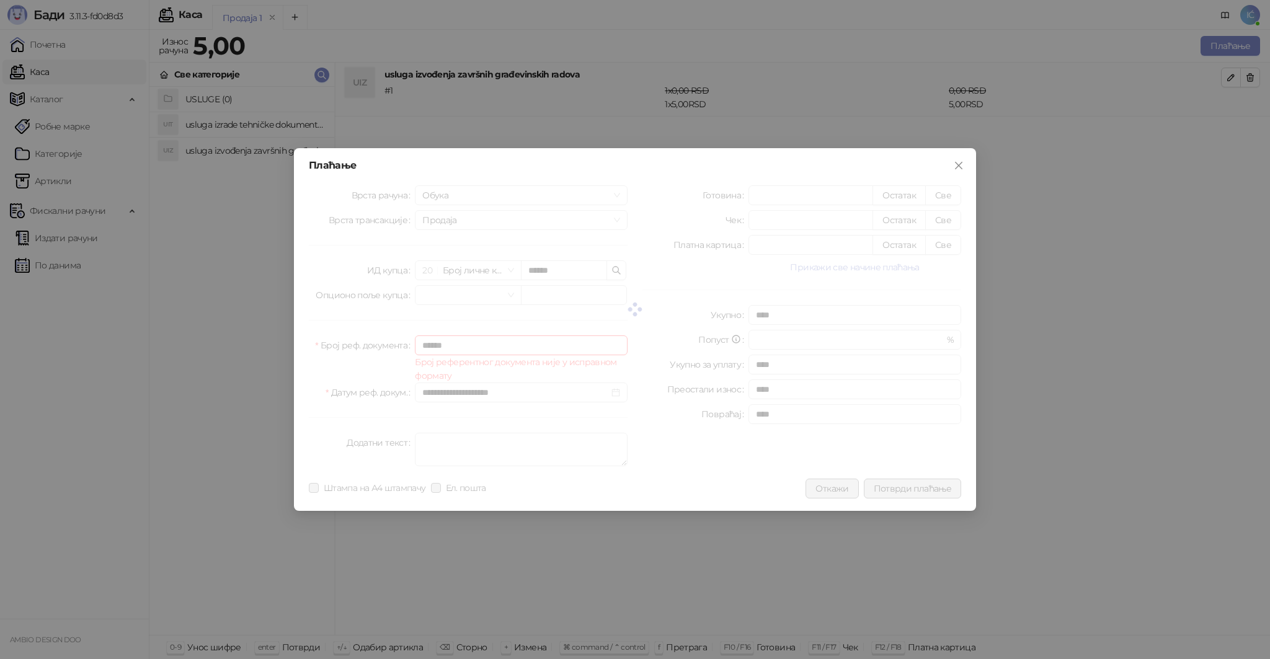
click at [933, 492] on span "Потврди плаћање" at bounding box center [913, 488] width 78 height 11
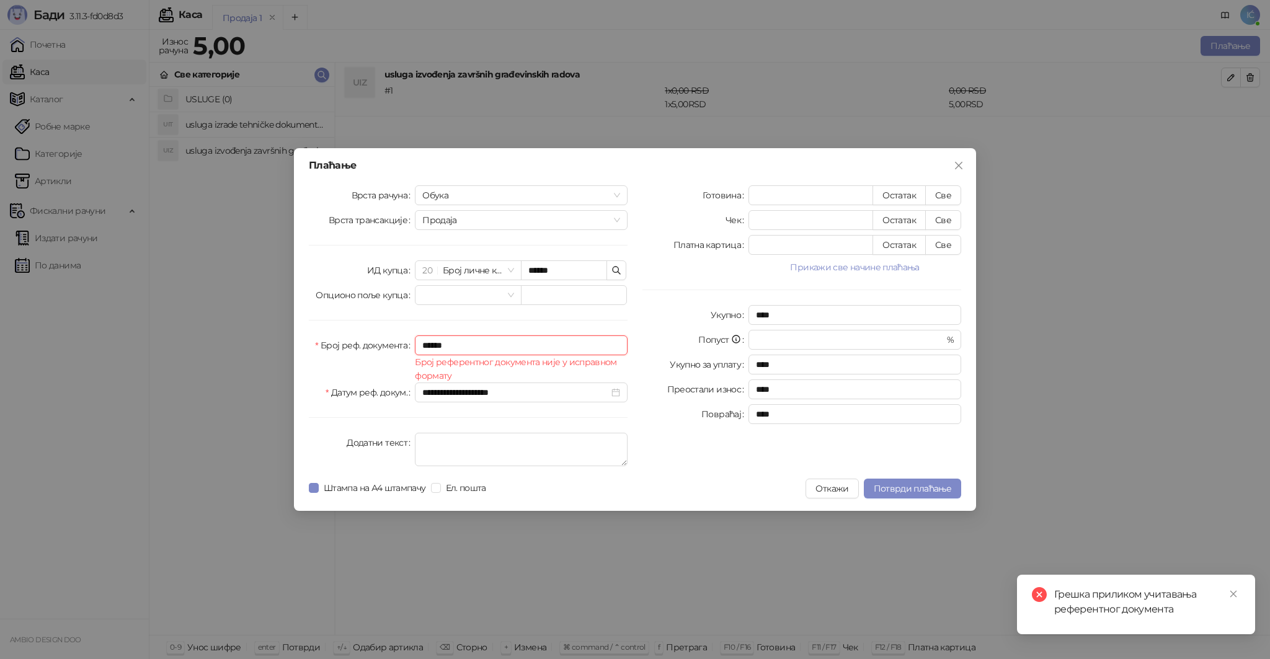
click at [433, 342] on input "******" at bounding box center [521, 346] width 213 height 20
click at [516, 346] on input "******" at bounding box center [521, 346] width 213 height 20
drag, startPoint x: 471, startPoint y: 344, endPoint x: 416, endPoint y: 355, distance: 56.4
click at [416, 355] on div "****** Број референтног документа није у исправном формату" at bounding box center [521, 359] width 213 height 47
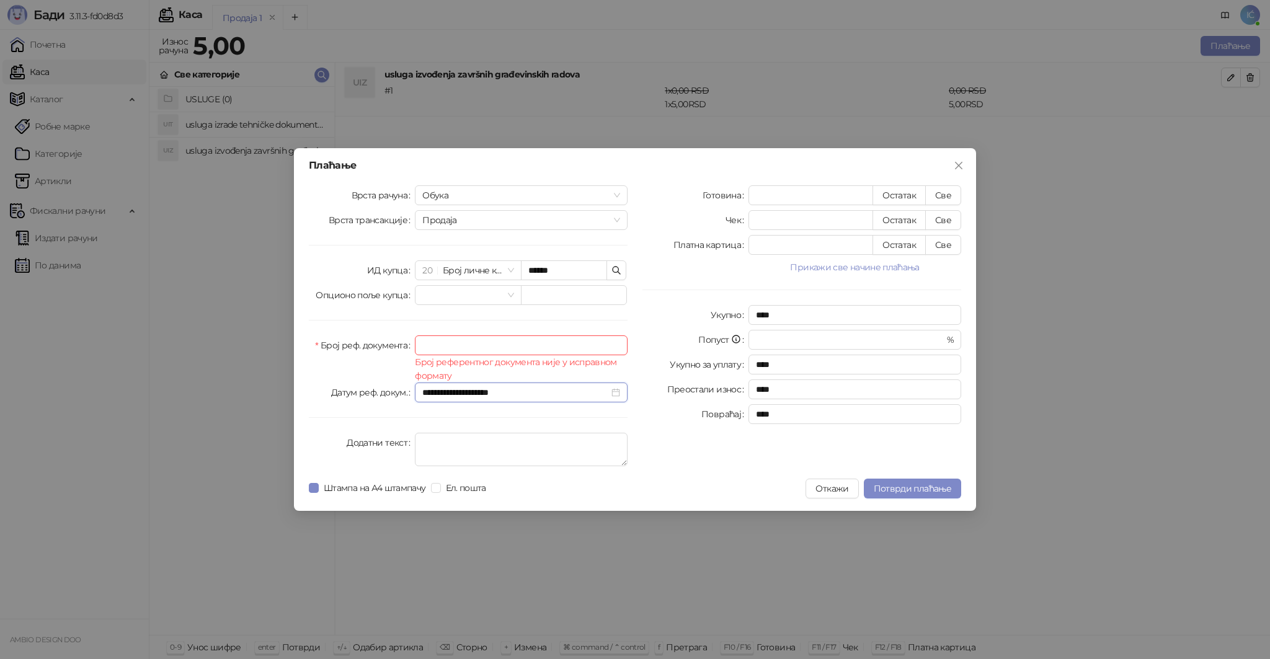
drag, startPoint x: 526, startPoint y: 392, endPoint x: 306, endPoint y: 380, distance: 220.5
click at [308, 380] on div "**********" at bounding box center [468, 328] width 334 height 286
click at [652, 461] on div "Готовина * Остатак Све Чек * Остатак Све Платна картица * Остатак Све Прикажи с…" at bounding box center [802, 328] width 334 height 286
click at [456, 338] on input "Број реф. документа" at bounding box center [521, 346] width 213 height 20
click at [378, 341] on label "Број реф. документа" at bounding box center [365, 346] width 100 height 20
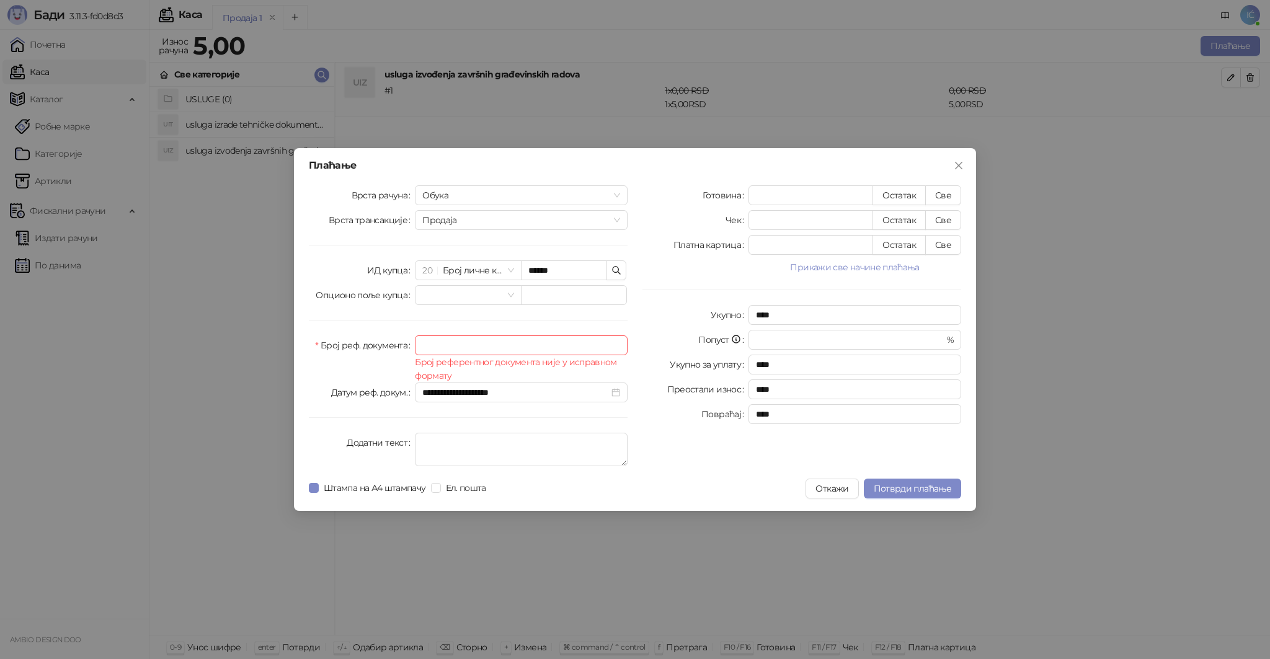
click at [415, 341] on input "Број реф. документа" at bounding box center [521, 346] width 213 height 20
click at [454, 396] on input "**********" at bounding box center [515, 393] width 187 height 14
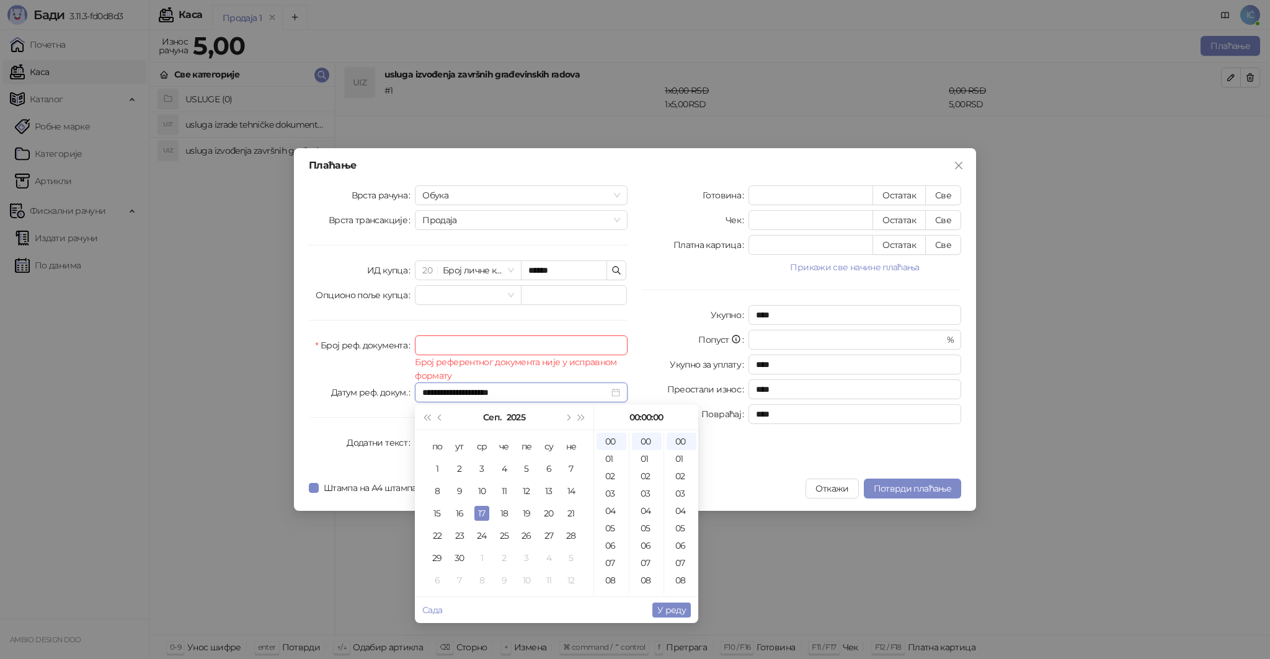
type input "**********"
click at [746, 477] on div "**********" at bounding box center [635, 329] width 682 height 363
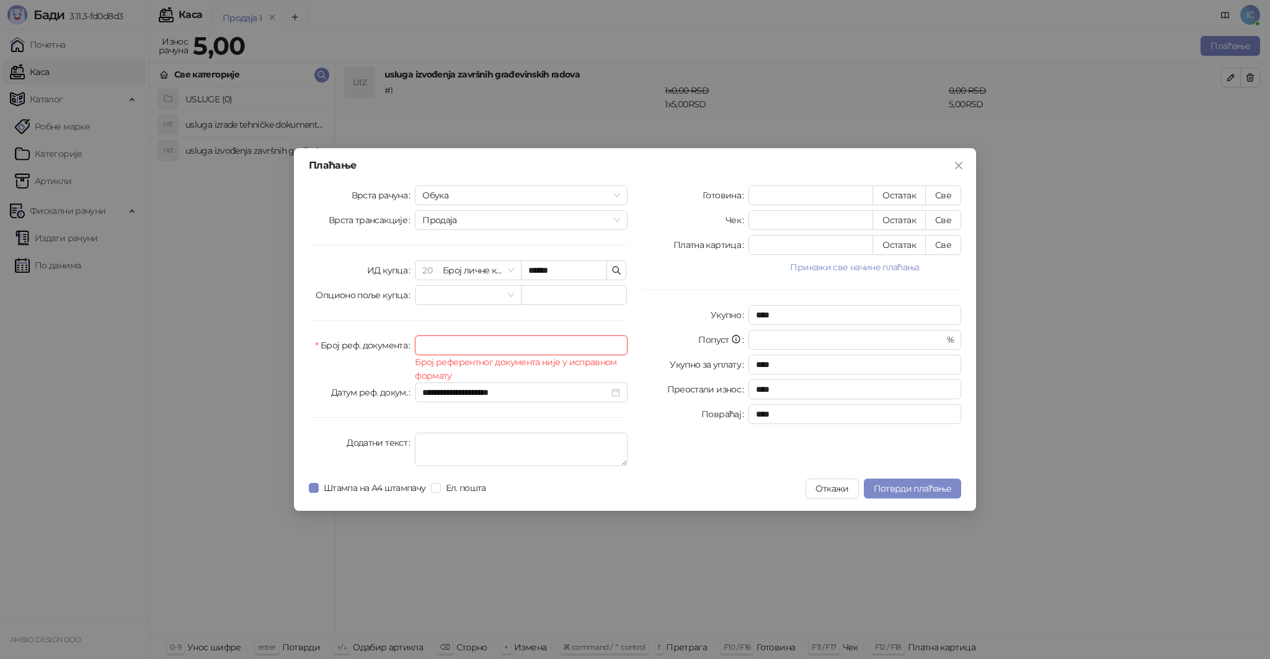
click at [460, 346] on input "Број реф. документа" at bounding box center [521, 346] width 213 height 20
click at [322, 344] on label "Број реф. документа" at bounding box center [365, 346] width 100 height 20
click at [415, 344] on input "Број реф. документа" at bounding box center [521, 346] width 213 height 20
drag, startPoint x: 319, startPoint y: 342, endPoint x: 314, endPoint y: 347, distance: 7.0
click at [319, 342] on label "Број реф. документа" at bounding box center [365, 346] width 100 height 20
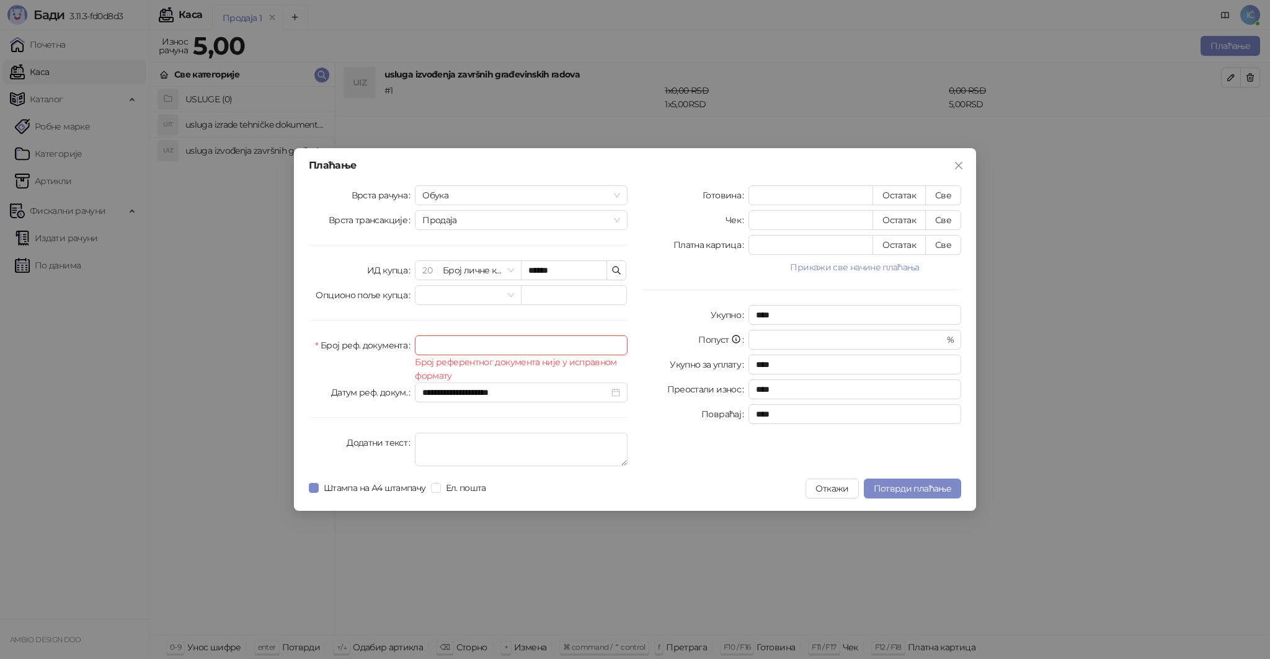
click at [415, 342] on input "Број реф. документа" at bounding box center [521, 346] width 213 height 20
drag, startPoint x: 314, startPoint y: 347, endPoint x: 316, endPoint y: 461, distance: 114.1
click at [315, 351] on div "Број реф. документа" at bounding box center [362, 359] width 106 height 47
click at [878, 489] on span "Потврди плаћање" at bounding box center [913, 488] width 78 height 11
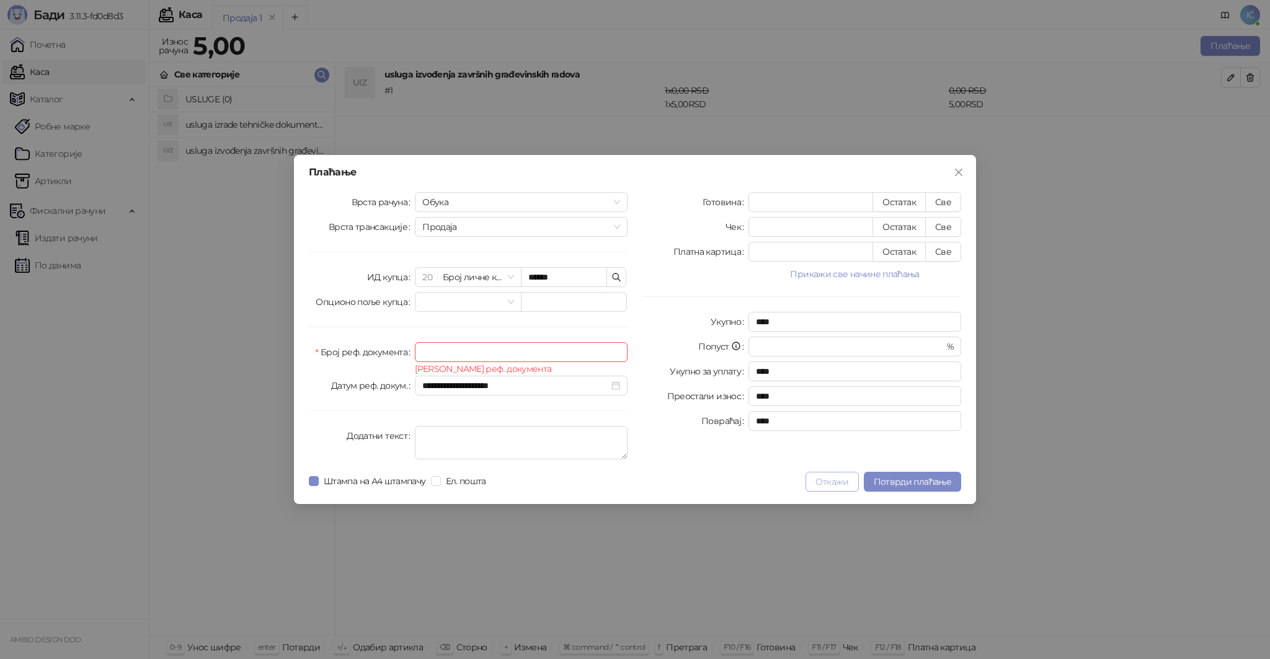
click at [832, 473] on button "Откажи" at bounding box center [832, 482] width 53 height 20
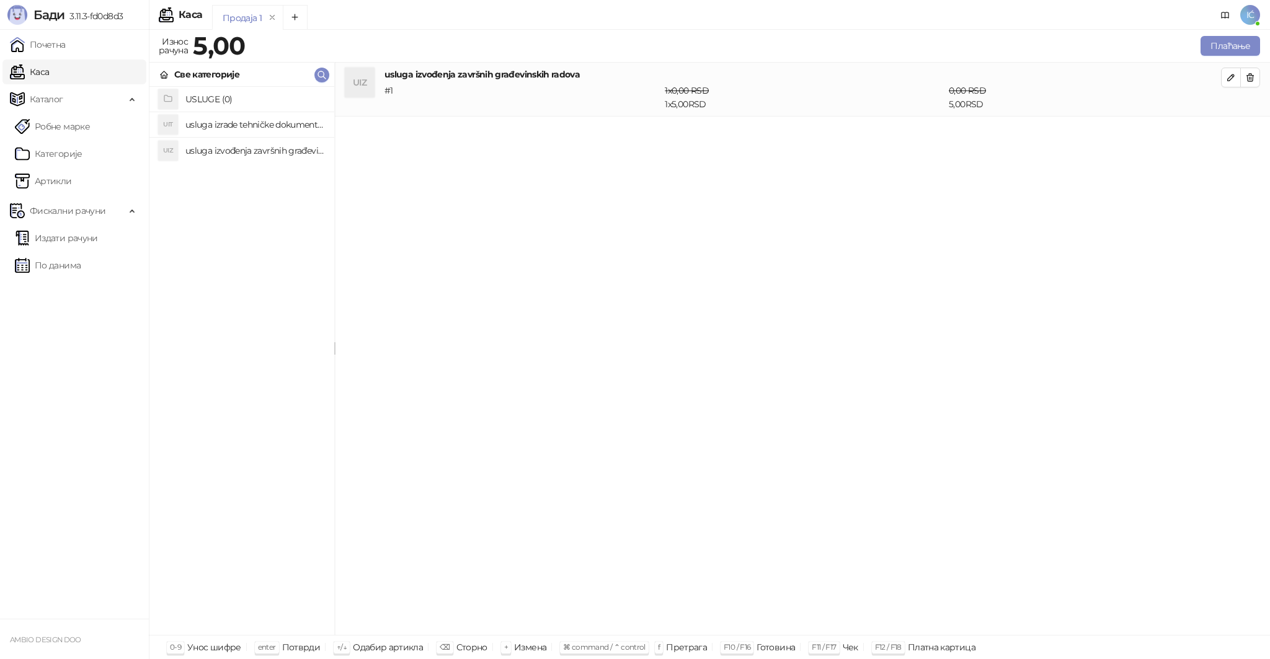
click at [221, 151] on h4 "usluga izvođenja završnih građevinskih radova" at bounding box center [254, 151] width 139 height 20
click at [1046, 100] on div "0,00 RSD 10,00 RSD" at bounding box center [1085, 97] width 277 height 27
click at [1228, 46] on button "Плаћање" at bounding box center [1231, 46] width 60 height 20
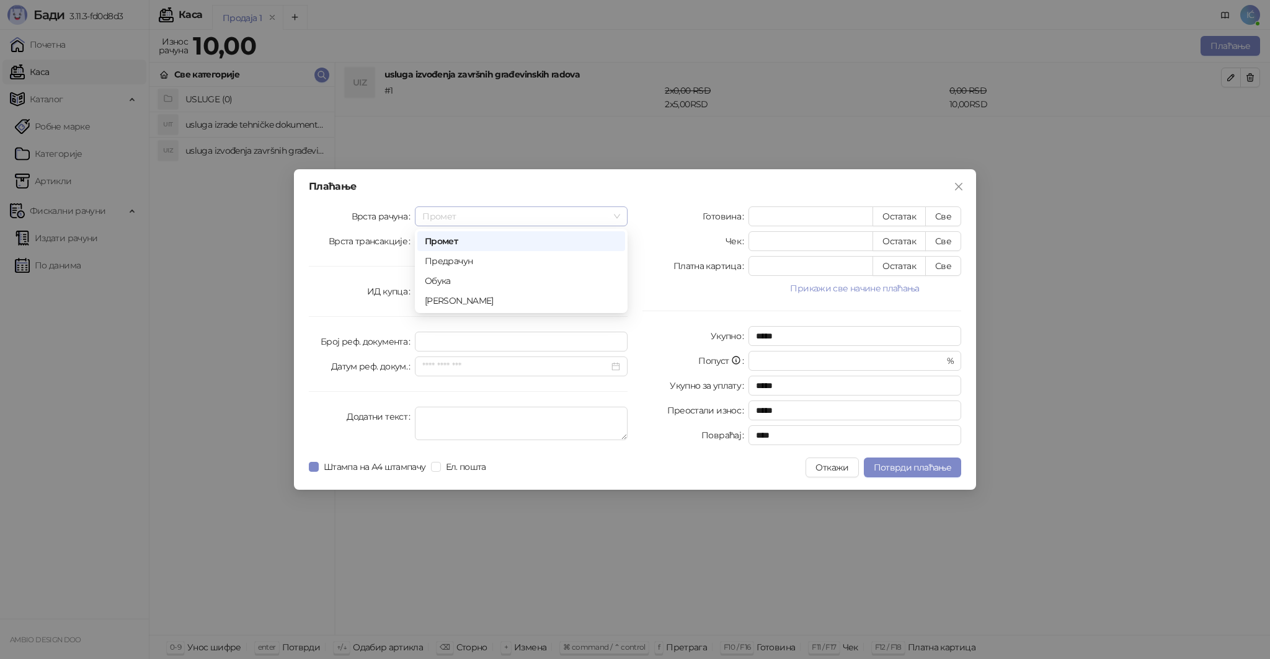
click at [614, 220] on span "Промет" at bounding box center [521, 216] width 198 height 19
click at [445, 278] on div "Обука" at bounding box center [521, 281] width 193 height 14
click at [454, 241] on span "Продаја" at bounding box center [521, 241] width 198 height 19
click at [447, 265] on div "Продаја" at bounding box center [521, 266] width 193 height 14
click at [500, 294] on input "search" at bounding box center [462, 291] width 80 height 19
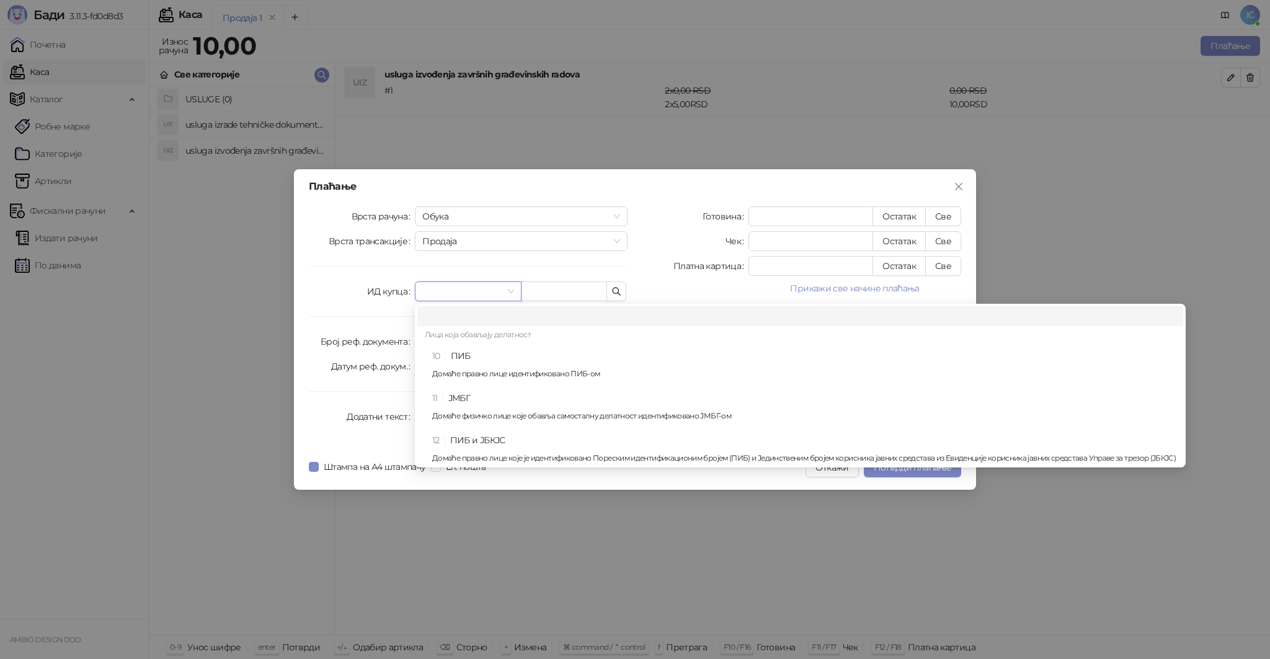
click at [500, 293] on input "search" at bounding box center [462, 291] width 80 height 19
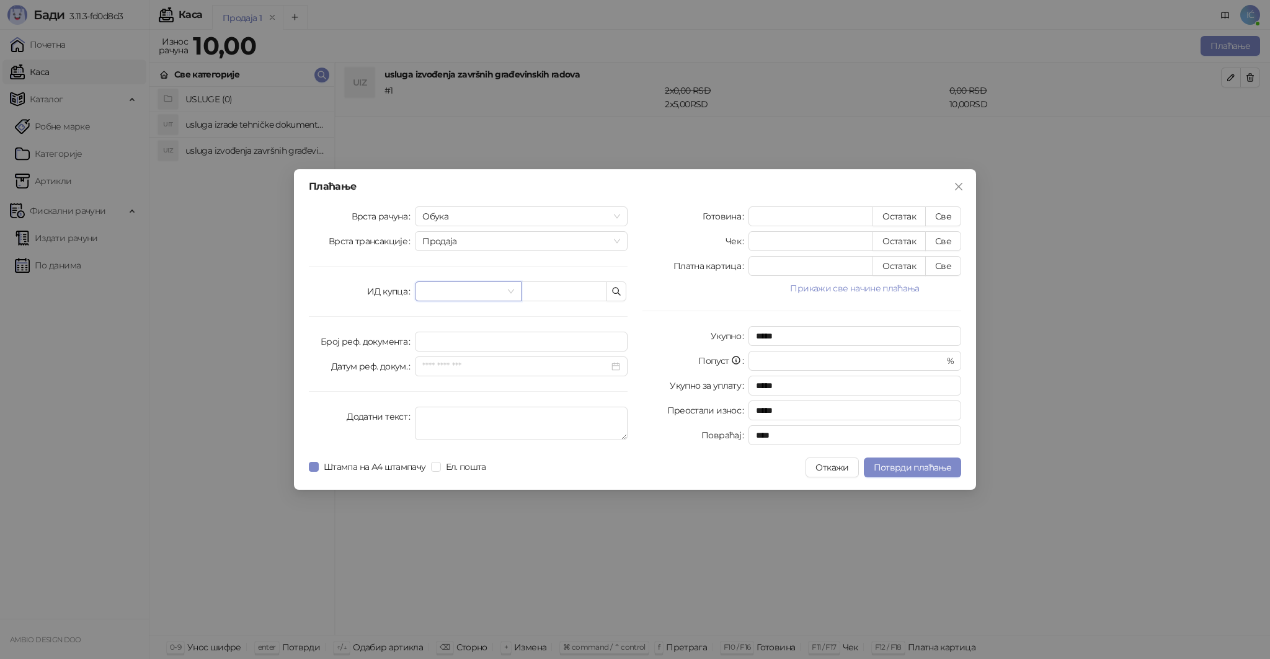
click at [517, 296] on div at bounding box center [468, 292] width 106 height 20
click at [940, 217] on button "Све" at bounding box center [943, 217] width 36 height 20
type input "**"
type input "****"
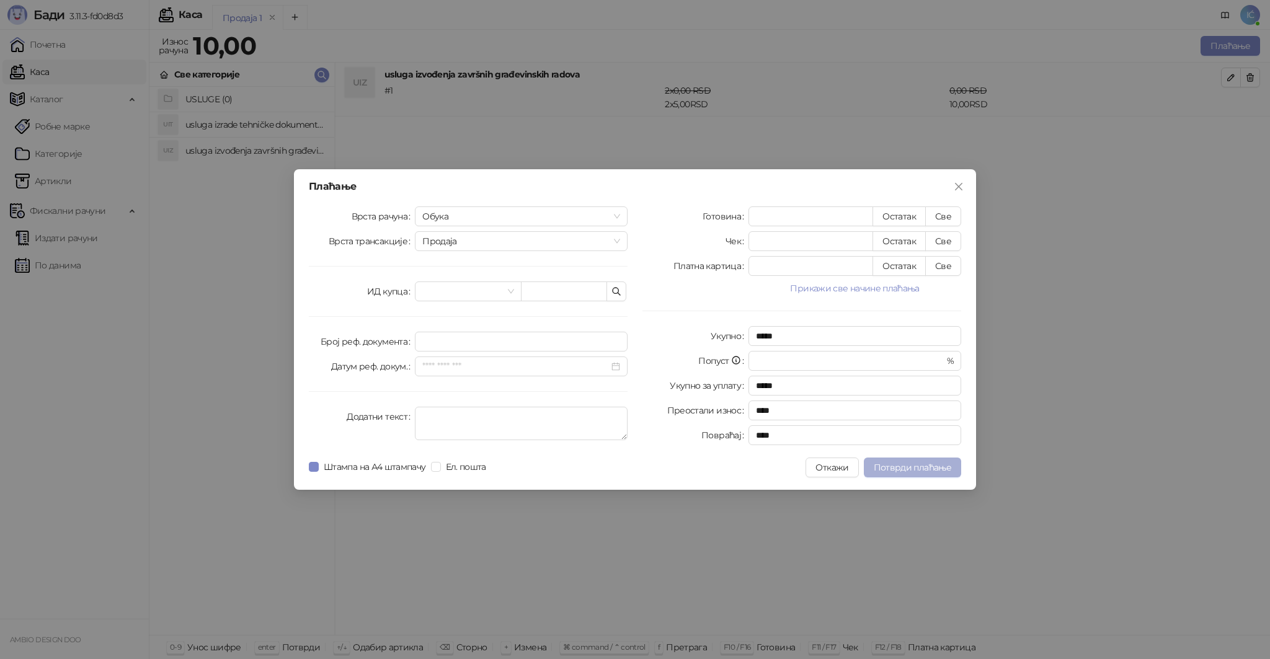
click at [891, 468] on span "Потврди плаћање" at bounding box center [913, 467] width 78 height 11
click at [901, 466] on span "Потврди плаћање" at bounding box center [913, 467] width 78 height 11
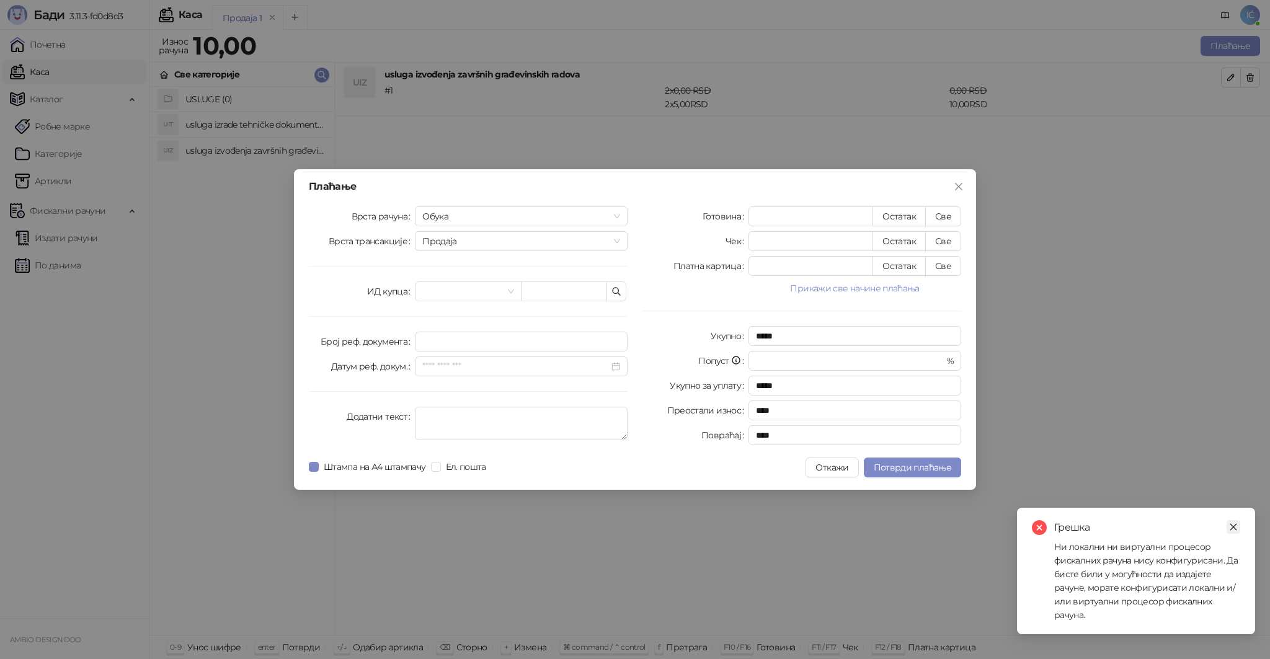
click at [1230, 529] on icon "close" at bounding box center [1233, 527] width 9 height 9
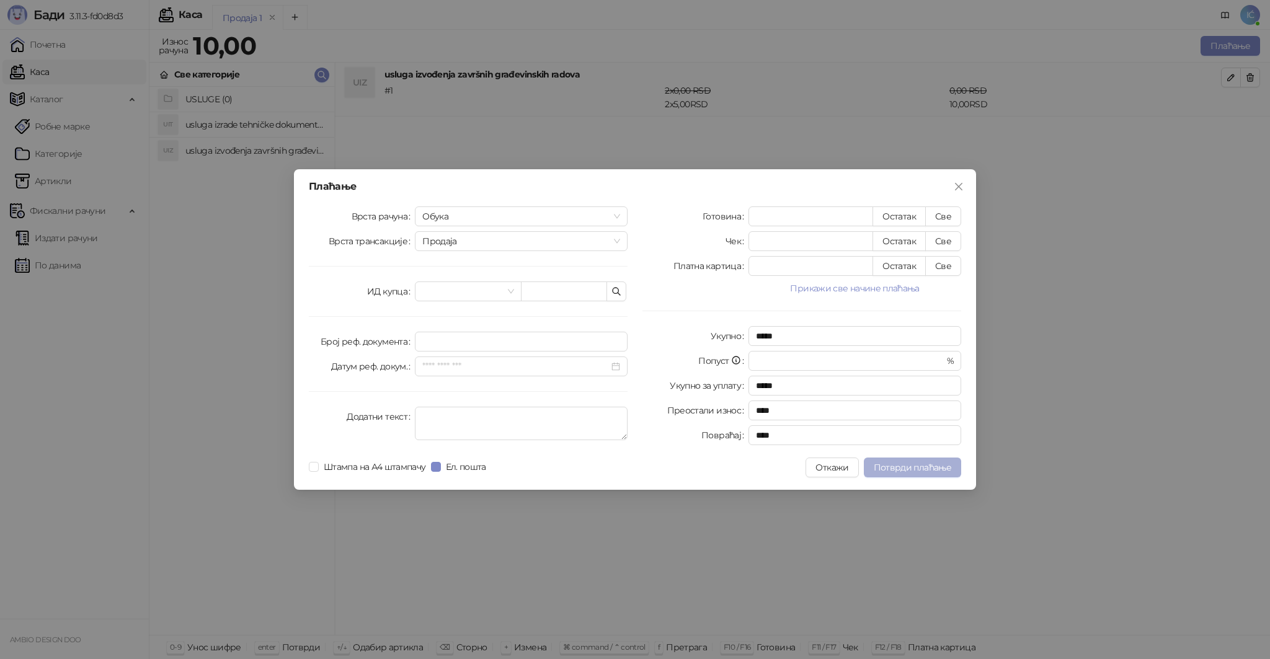
click at [899, 462] on span "Потврди плаћање" at bounding box center [913, 467] width 78 height 11
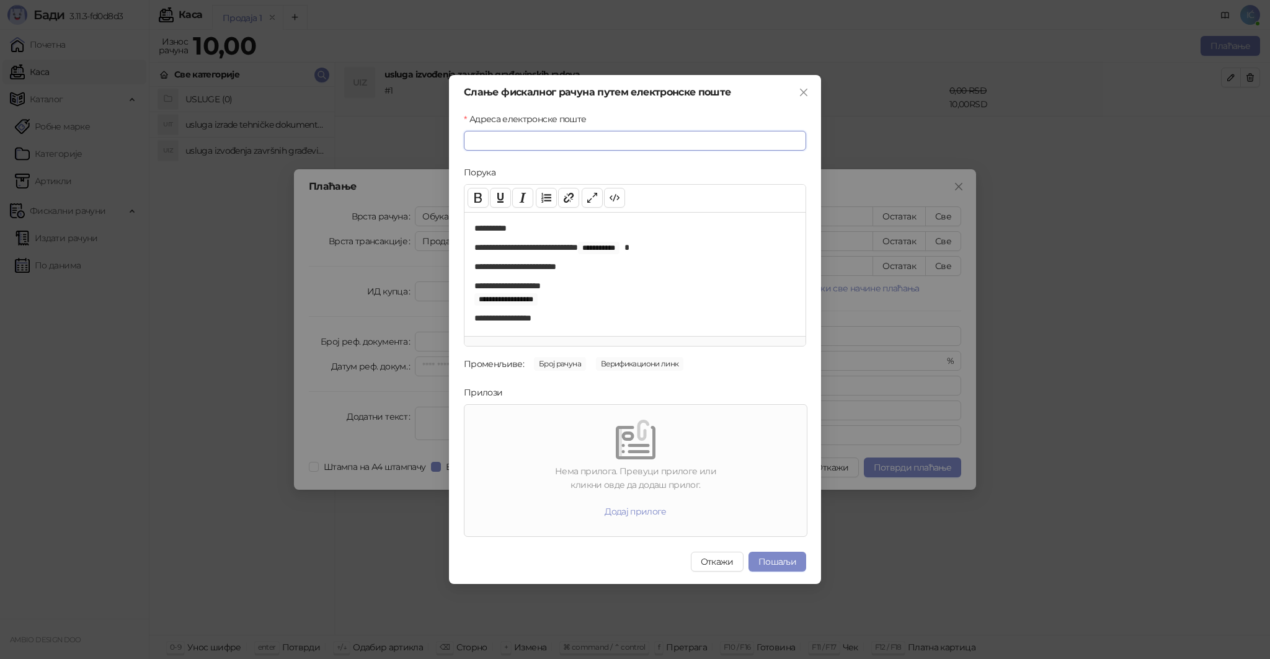
click at [479, 141] on input "Адреса електронске поште" at bounding box center [635, 141] width 342 height 20
type input "*"
click at [522, 147] on input "**********" at bounding box center [635, 141] width 342 height 20
click at [786, 559] on button "Пошаљи" at bounding box center [778, 562] width 58 height 20
click at [561, 138] on input "**********" at bounding box center [635, 141] width 342 height 20
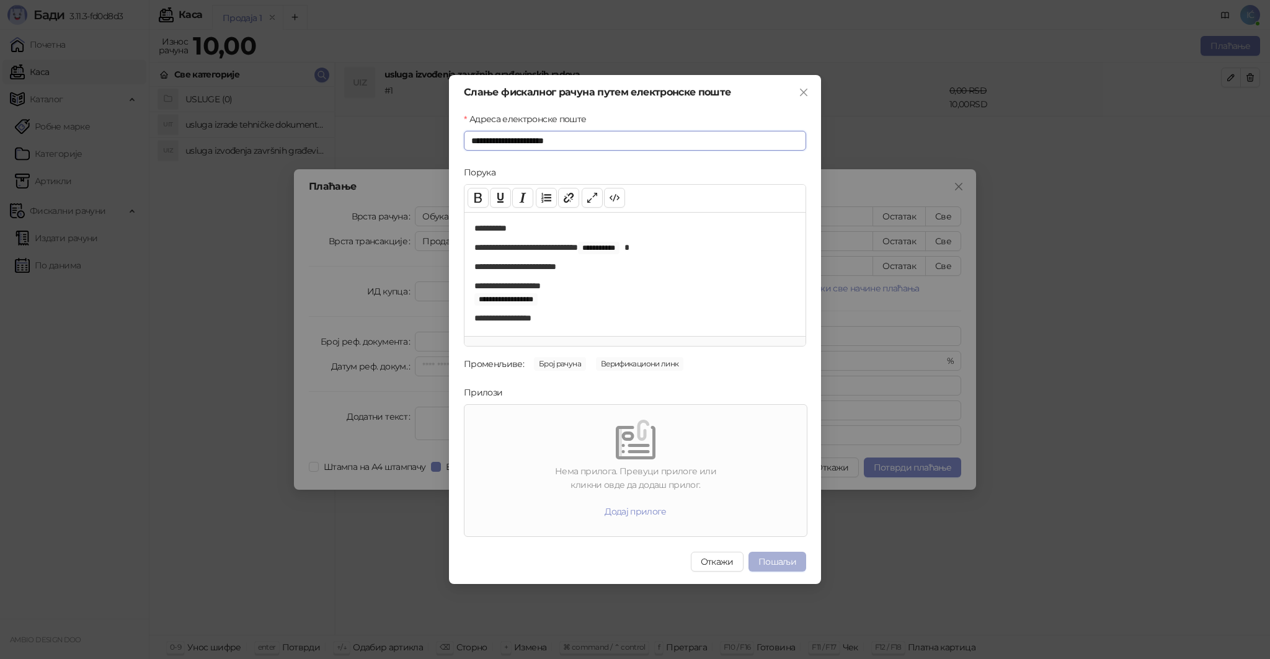
type input "**********"
click at [776, 557] on button "Пошаљи" at bounding box center [778, 562] width 58 height 20
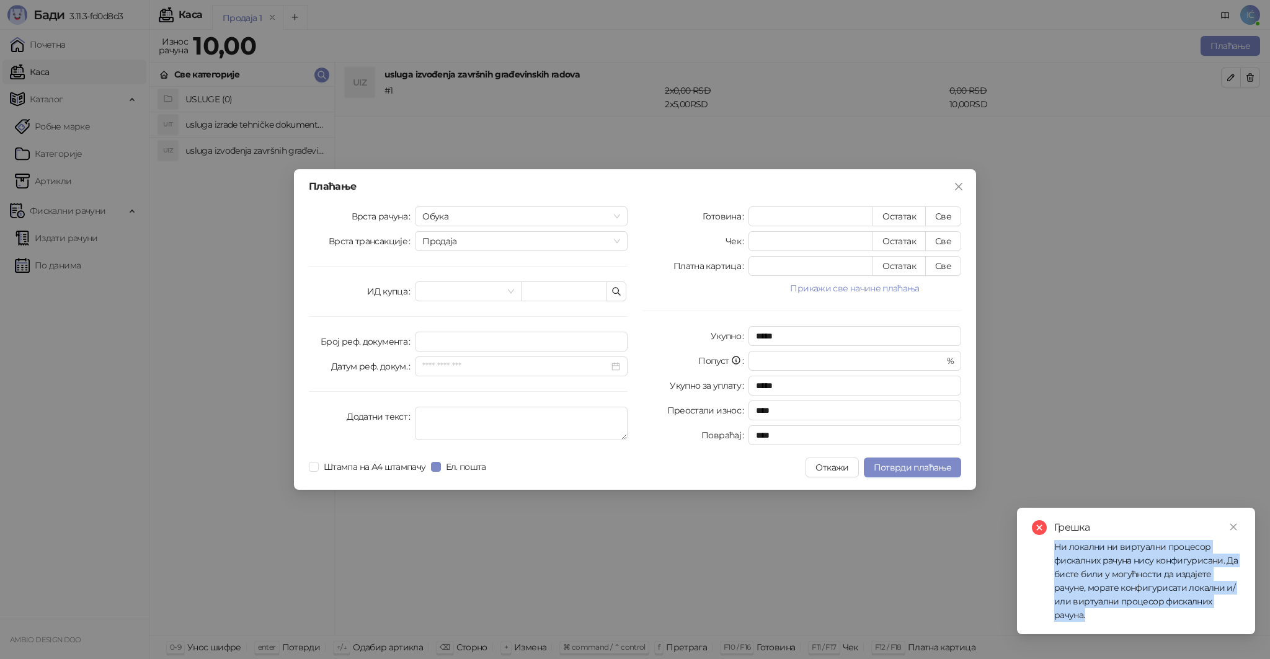
drag, startPoint x: 1059, startPoint y: 549, endPoint x: 1205, endPoint y: 621, distance: 162.8
click at [1205, 621] on div "Ни локални ни виртуални процесор фискалних рачуна нису конфигурисани. Да бисте …" at bounding box center [1147, 581] width 186 height 82
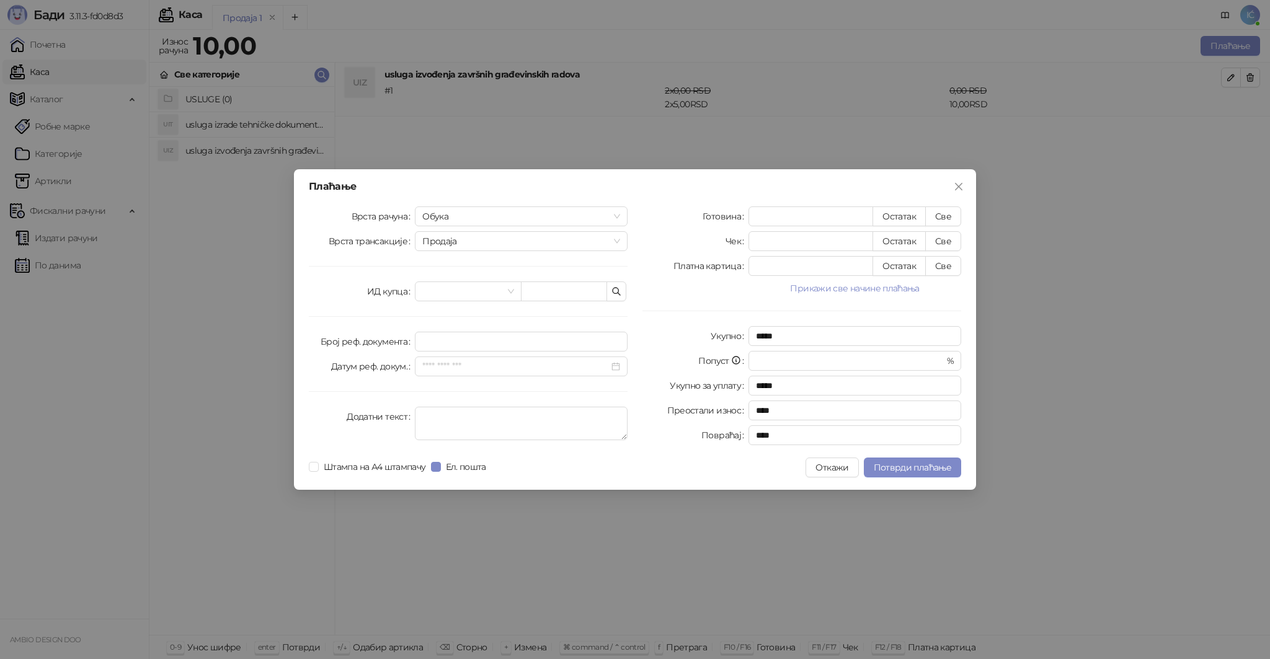
click at [1120, 167] on div "Плаћање Врста рачуна Обука Врста трансакције Продаја ИД купца Број реф. докумен…" at bounding box center [635, 329] width 1270 height 659
